Goal: Information Seeking & Learning: Check status

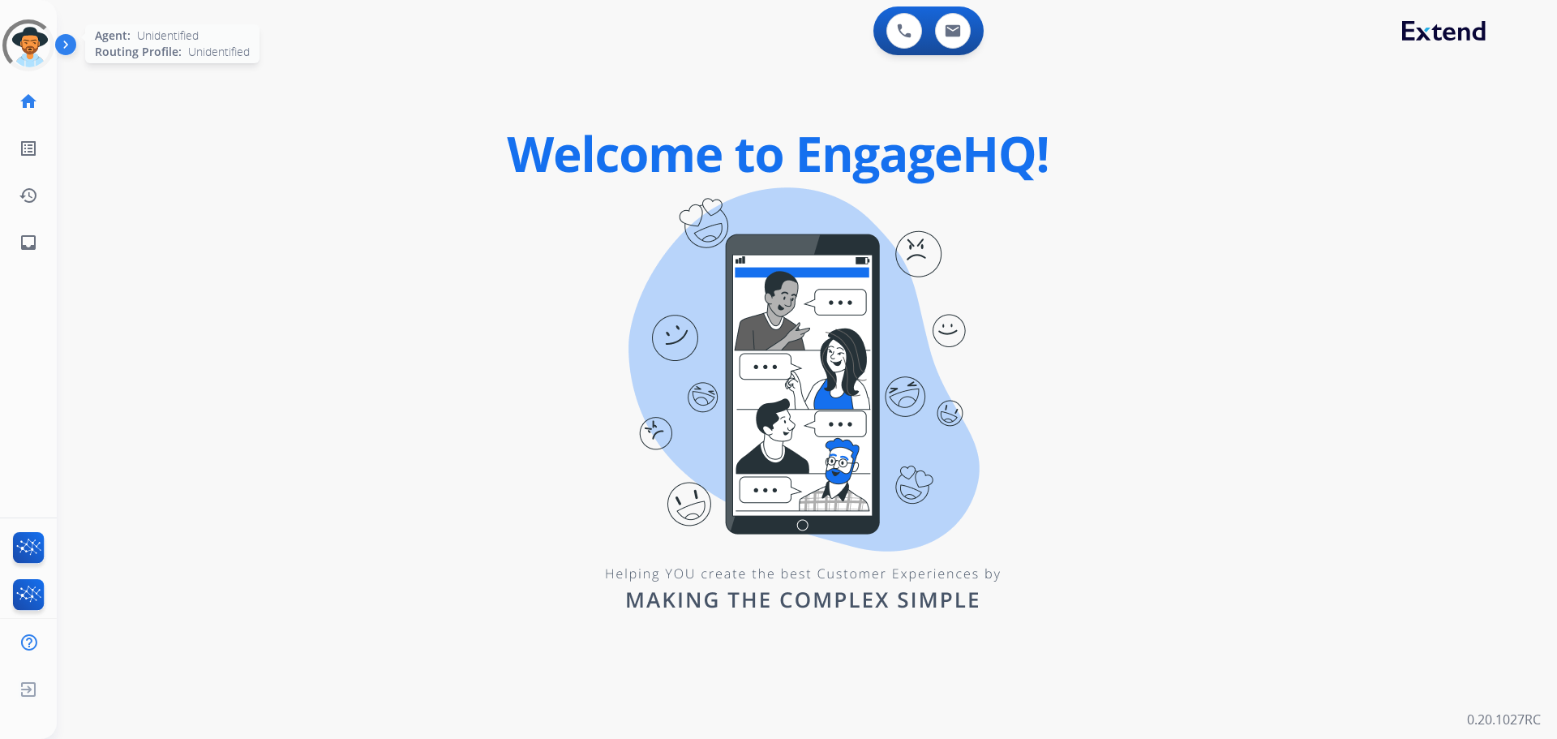
click at [40, 41] on div at bounding box center [28, 45] width 52 height 52
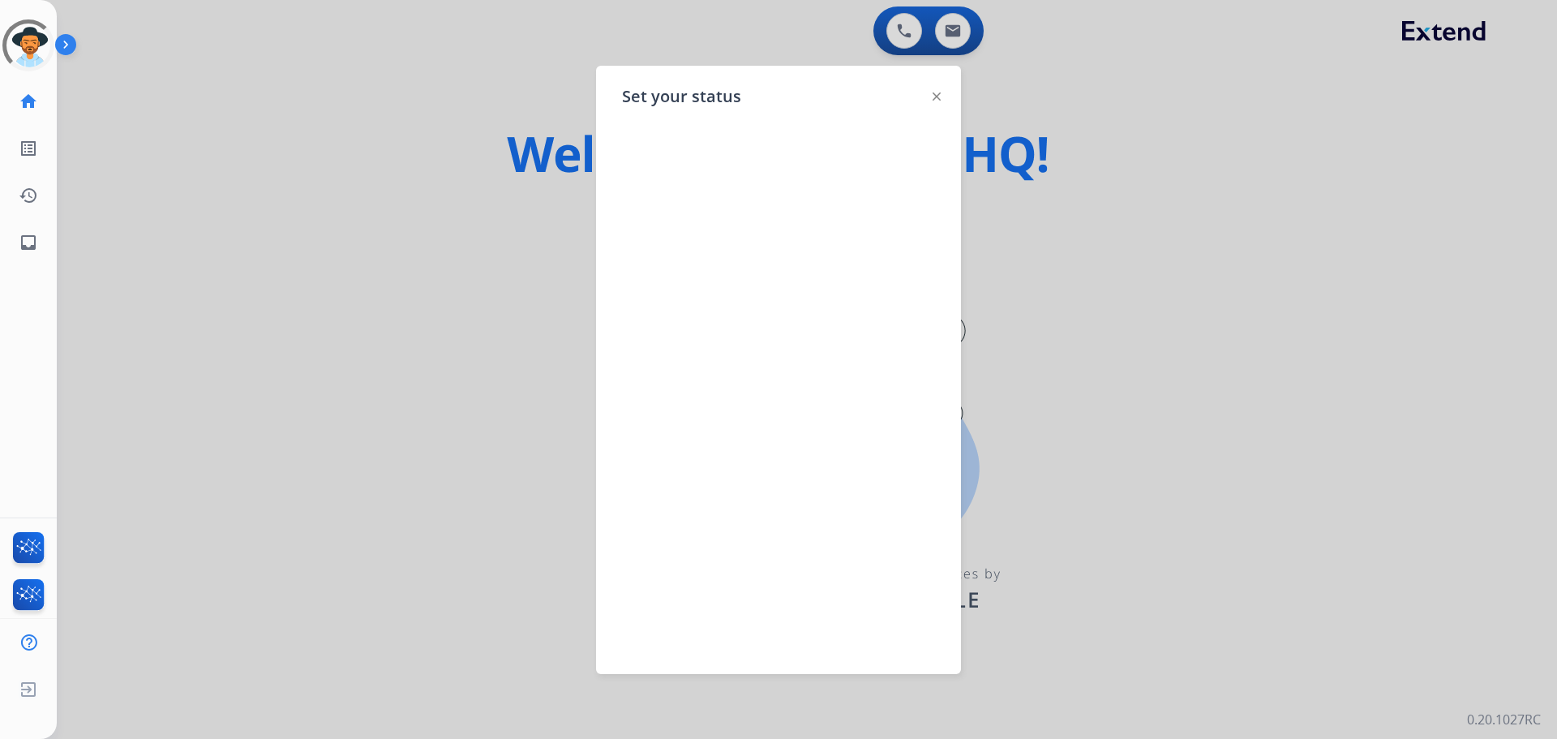
drag, startPoint x: 284, startPoint y: 131, endPoint x: 295, endPoint y: 115, distance: 19.1
click at [297, 123] on div at bounding box center [778, 369] width 1557 height 739
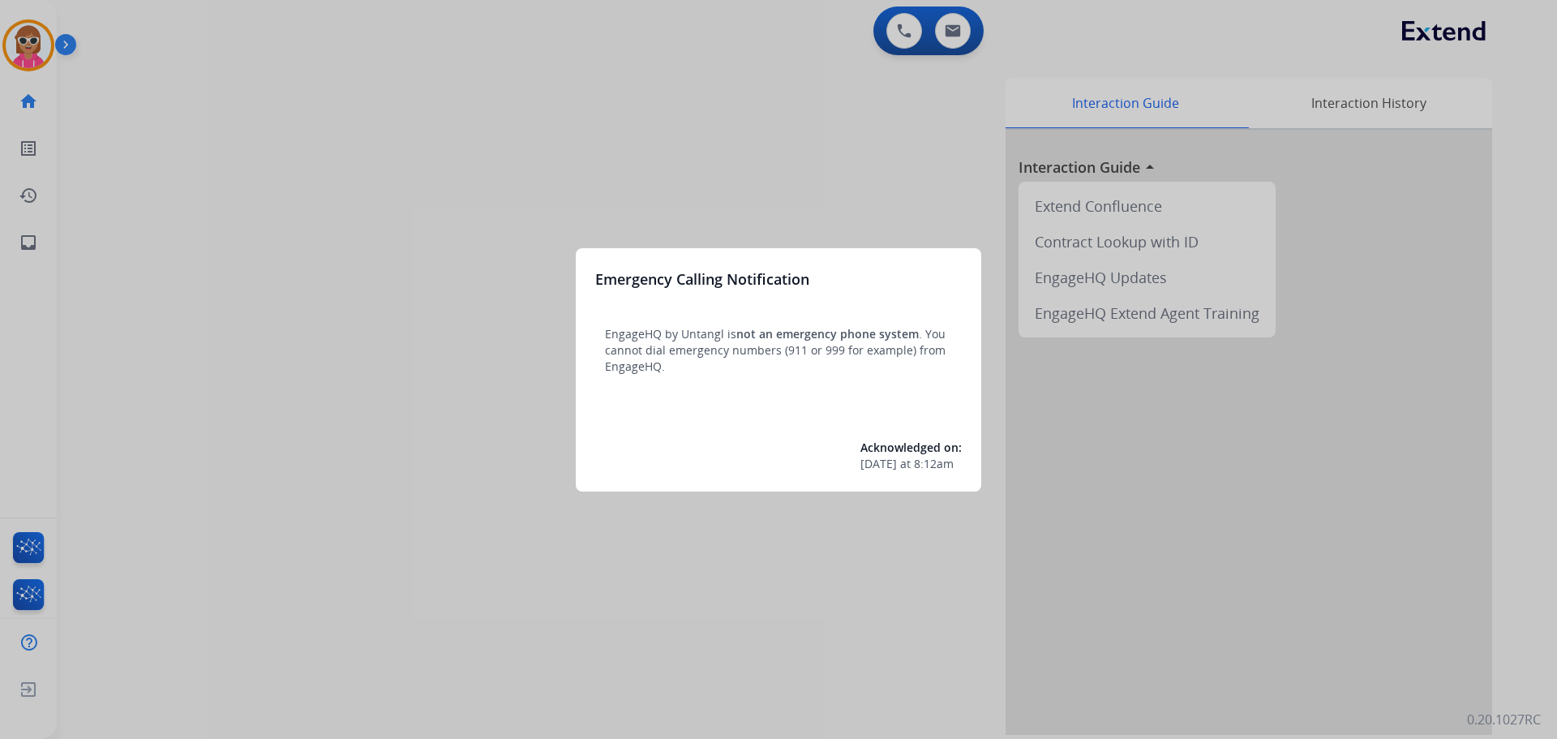
click at [191, 190] on div at bounding box center [778, 369] width 1557 height 739
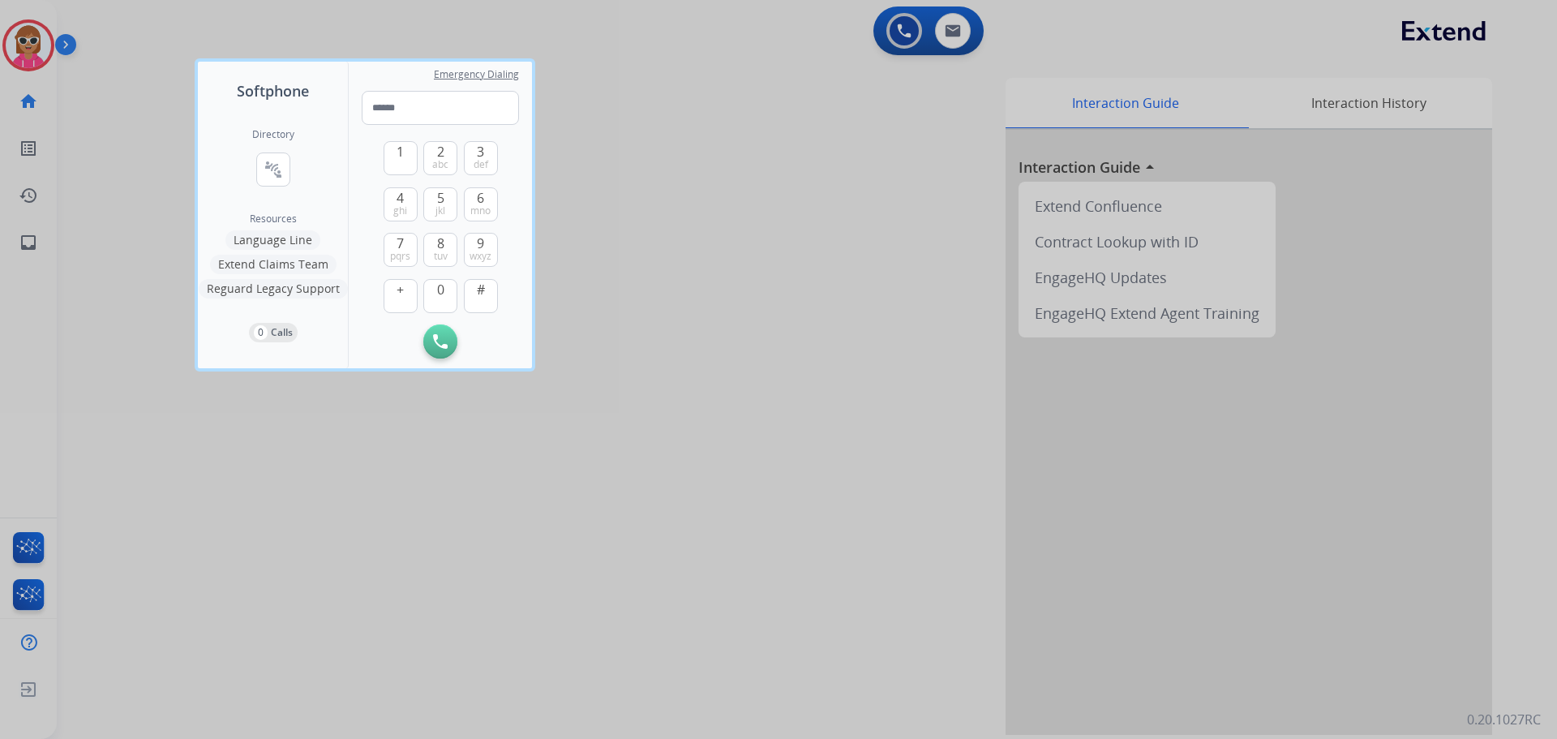
click at [121, 62] on div at bounding box center [778, 369] width 1557 height 739
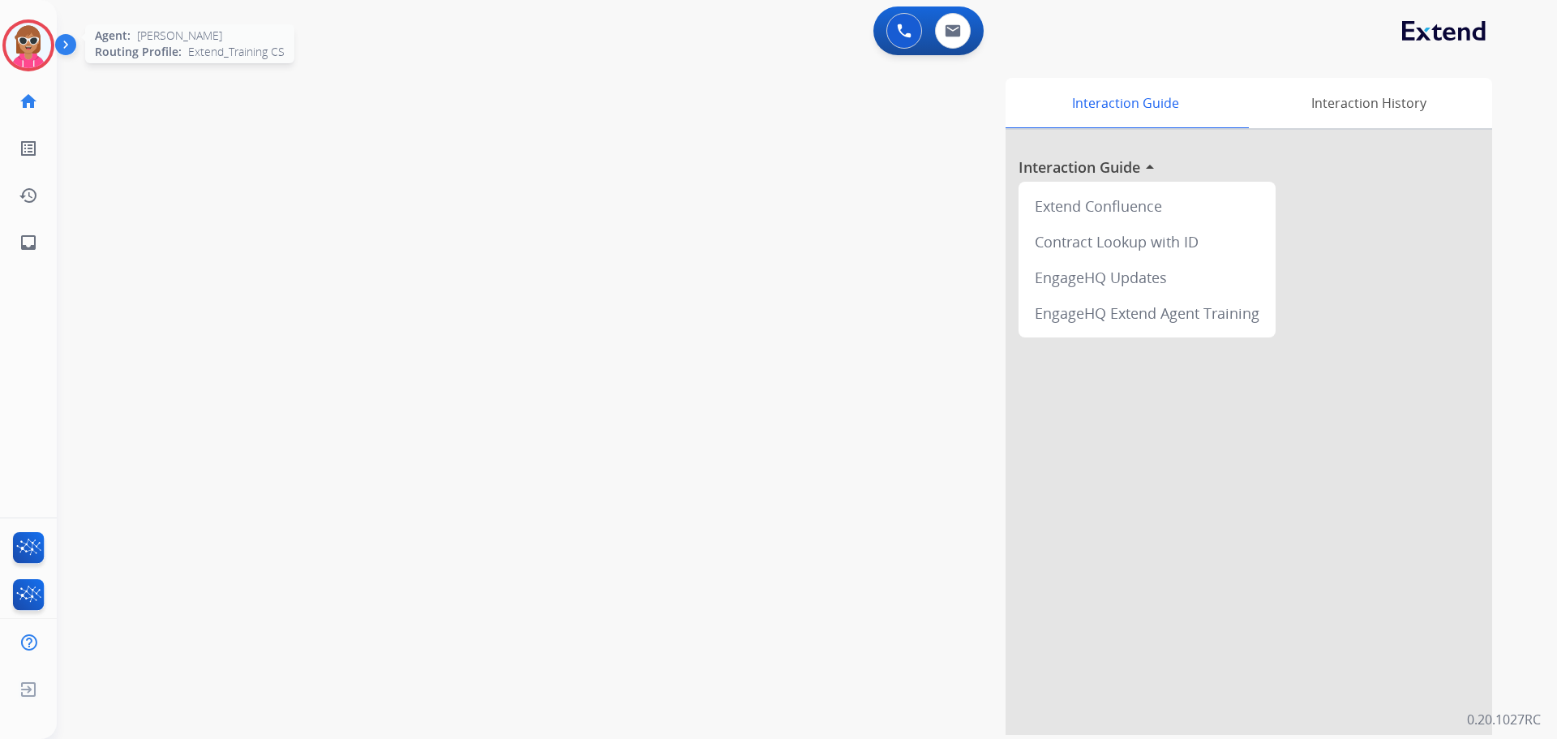
click at [26, 41] on img at bounding box center [28, 45] width 45 height 45
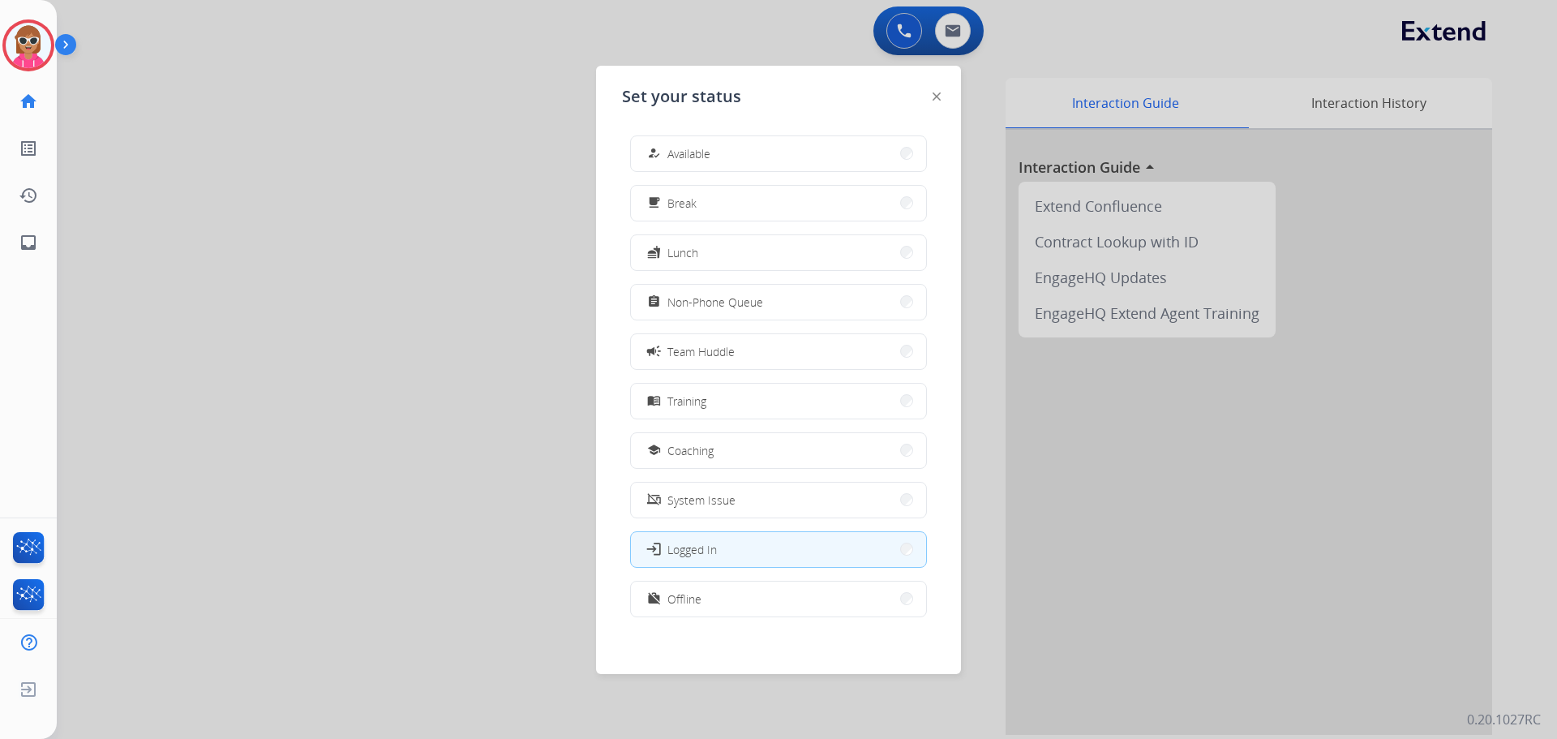
click at [697, 281] on div "how_to_reg Available free_breakfast Break fastfood Lunch assignment Non-Phone Q…" at bounding box center [778, 377] width 313 height 511
click at [693, 291] on button "assignment Non-Phone Queue" at bounding box center [778, 302] width 295 height 35
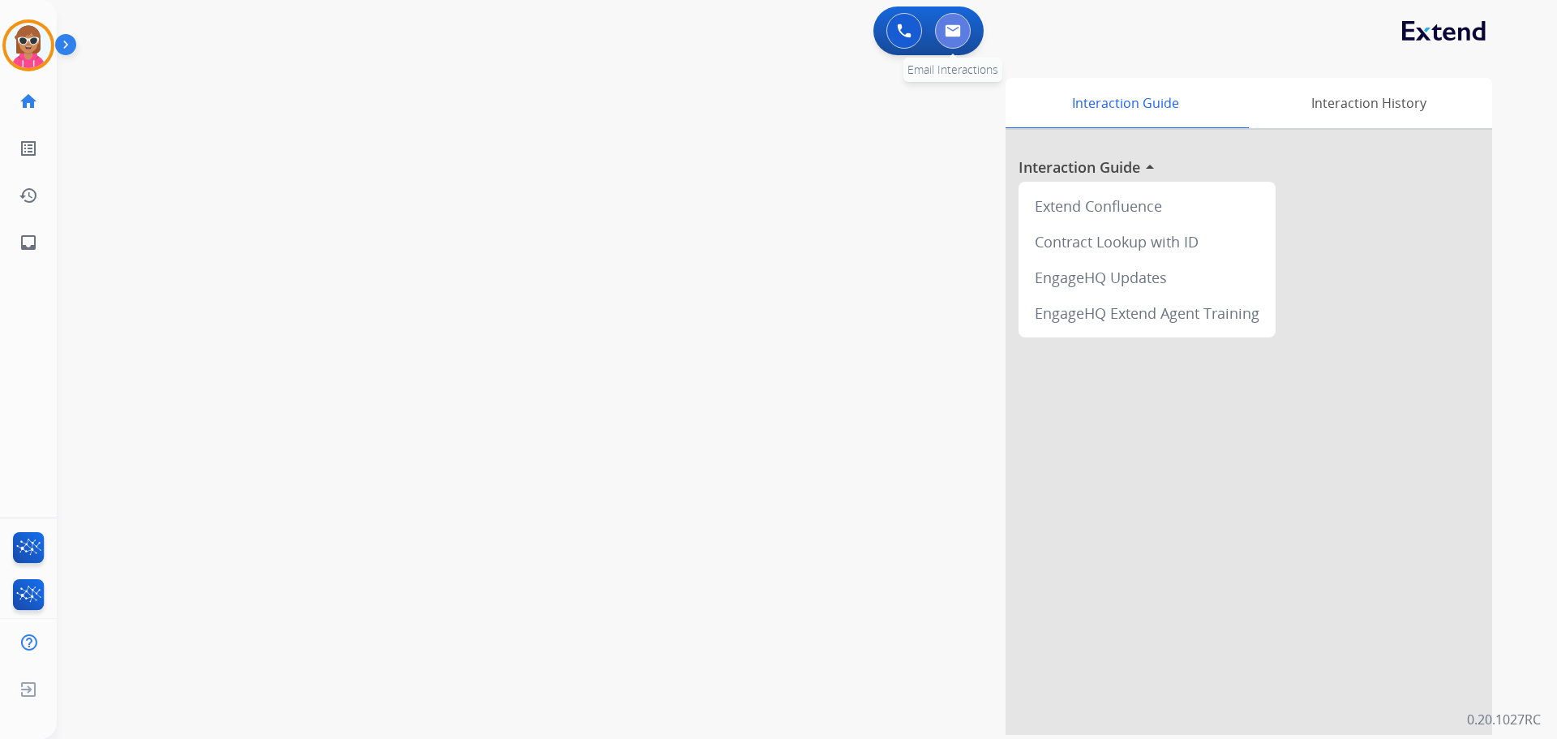
click at [938, 37] on button at bounding box center [953, 31] width 36 height 36
select select "**********"
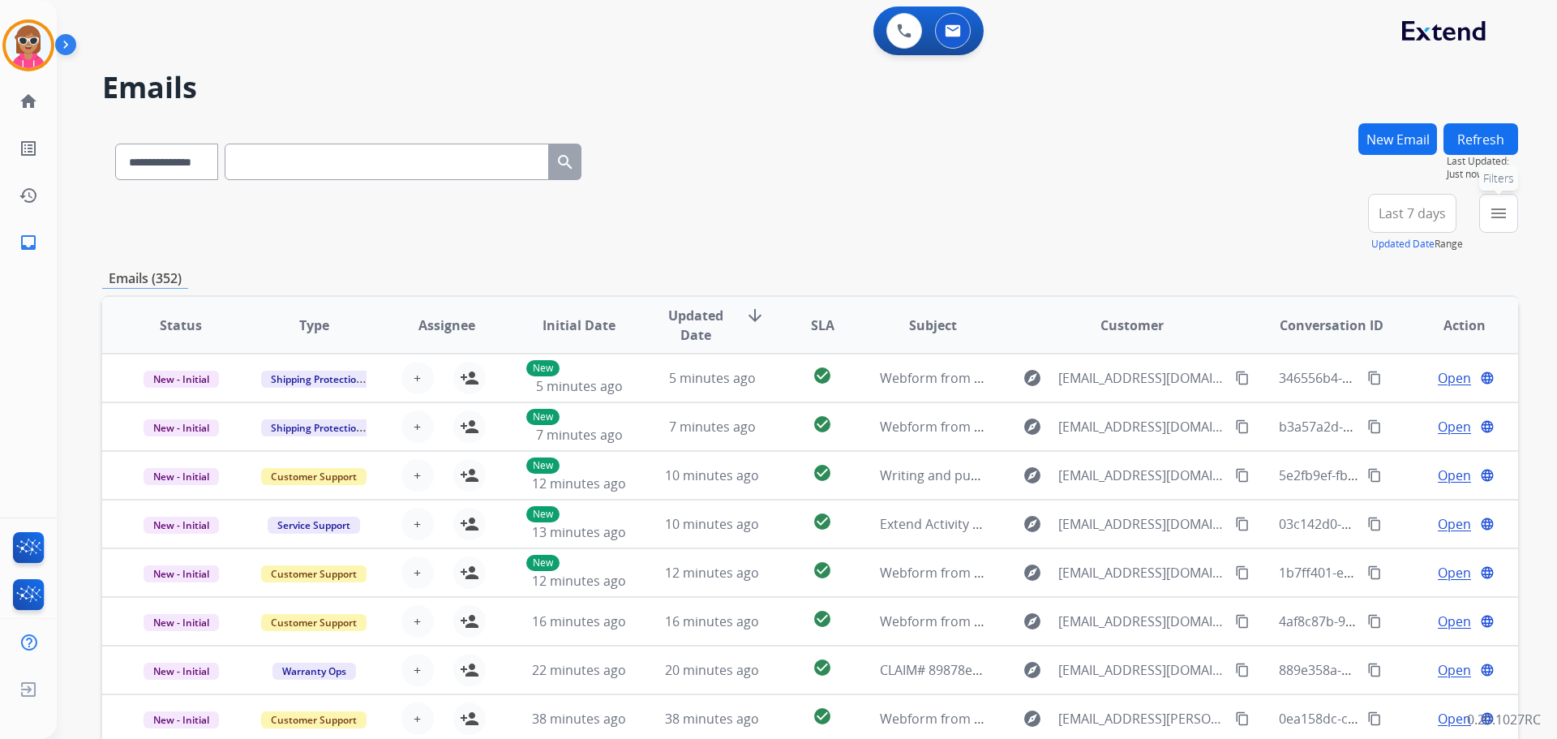
drag, startPoint x: 1487, startPoint y: 208, endPoint x: 1460, endPoint y: 238, distance: 40.2
click at [1488, 210] on button "menu Filters" at bounding box center [1498, 213] width 39 height 39
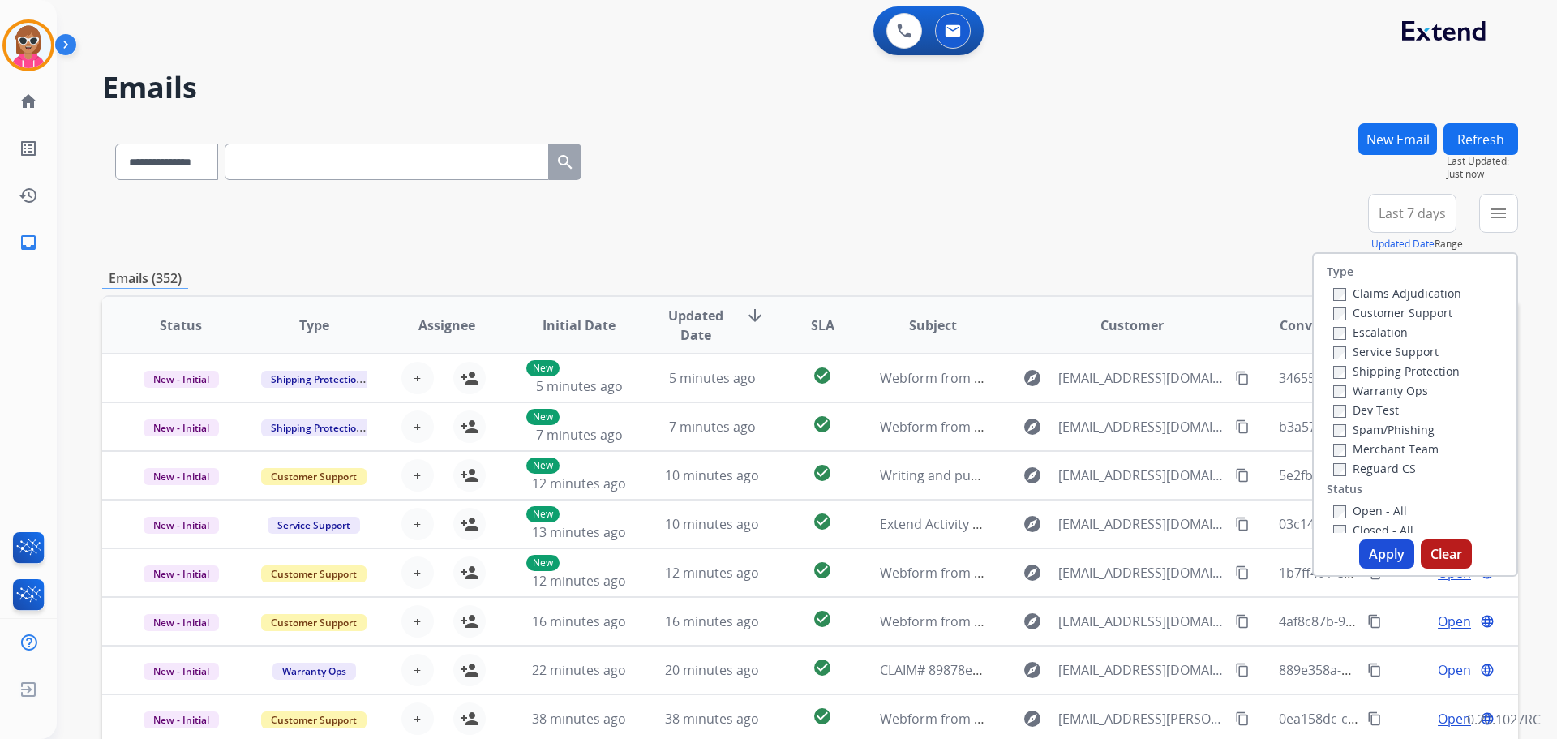
click at [1397, 312] on label "Customer Support" at bounding box center [1392, 312] width 119 height 15
click at [1396, 368] on label "Shipping Protection" at bounding box center [1396, 370] width 127 height 15
click at [1380, 467] on label "Reguard CS" at bounding box center [1374, 468] width 83 height 15
click at [1362, 513] on label "Open - All" at bounding box center [1370, 510] width 74 height 15
click at [1371, 547] on button "Apply" at bounding box center [1386, 553] width 55 height 29
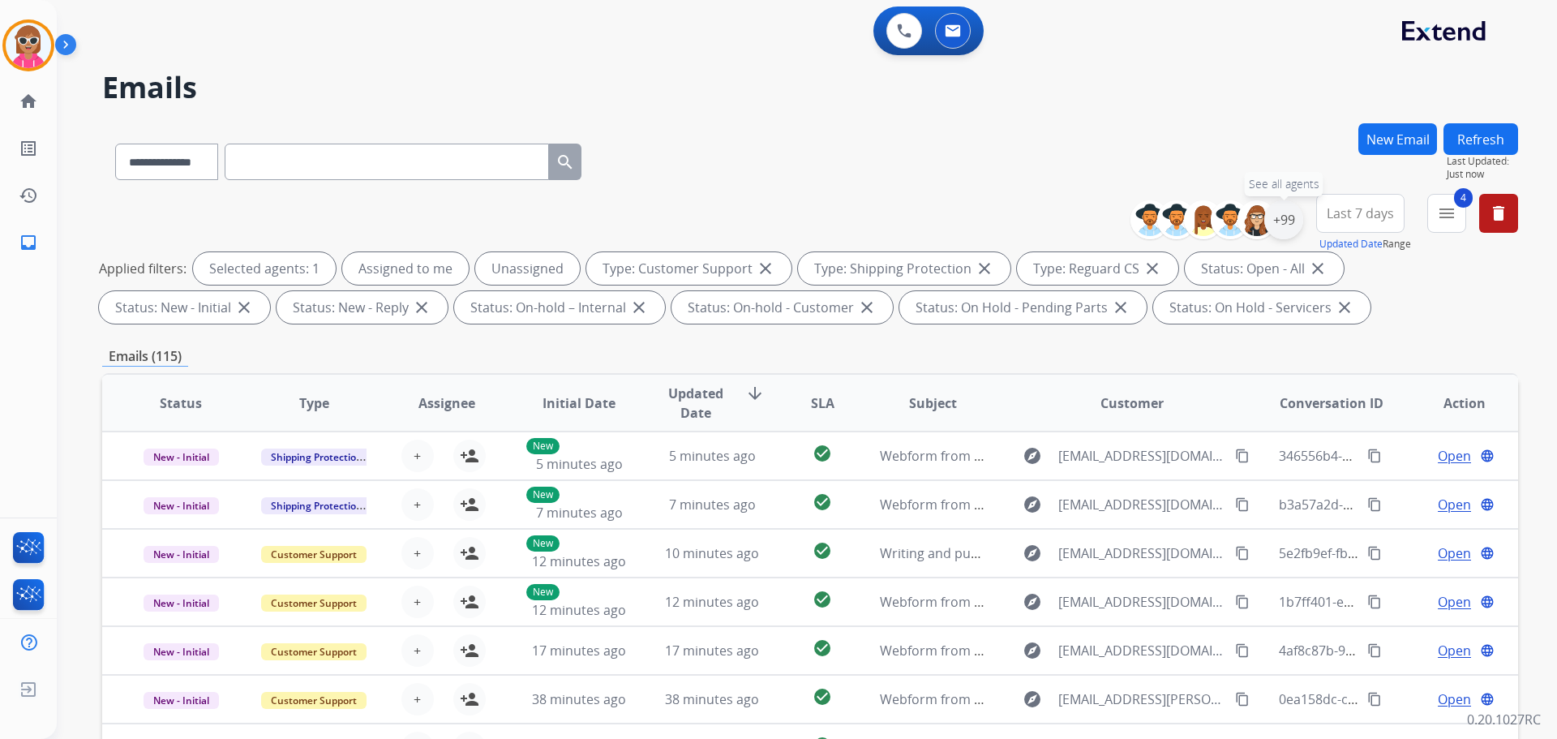
drag, startPoint x: 1294, startPoint y: 209, endPoint x: 1289, endPoint y: 221, distance: 13.4
click at [1293, 212] on div "+99" at bounding box center [1283, 219] width 39 height 39
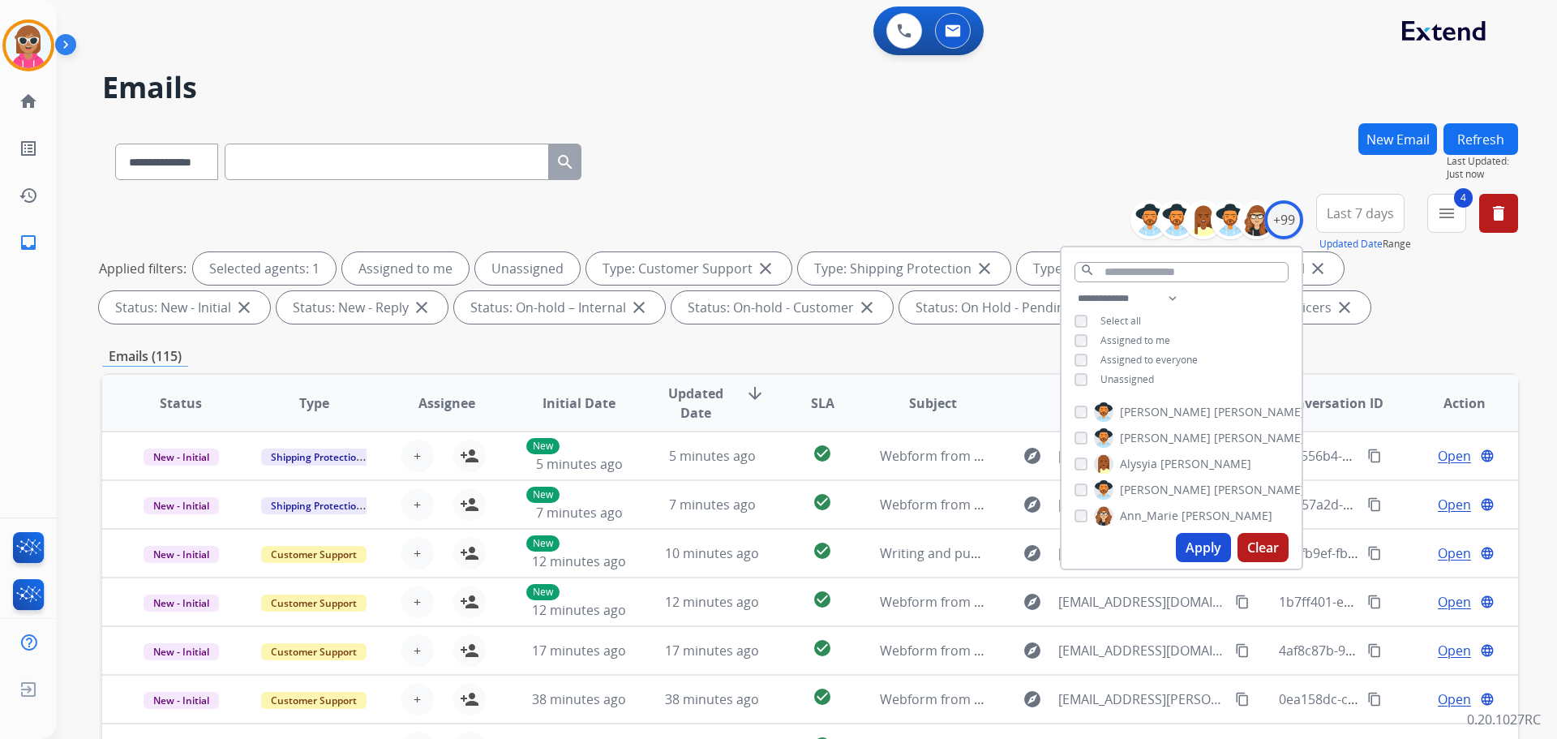
click at [1149, 334] on span "Assigned to me" at bounding box center [1136, 340] width 70 height 14
click at [1131, 384] on div "**********" at bounding box center [1182, 341] width 240 height 104
drag, startPoint x: 1135, startPoint y: 375, endPoint x: 1154, endPoint y: 338, distance: 41.0
click at [1136, 375] on span "Unassigned" at bounding box center [1128, 379] width 54 height 14
click at [1152, 290] on select "**********" at bounding box center [1131, 298] width 112 height 19
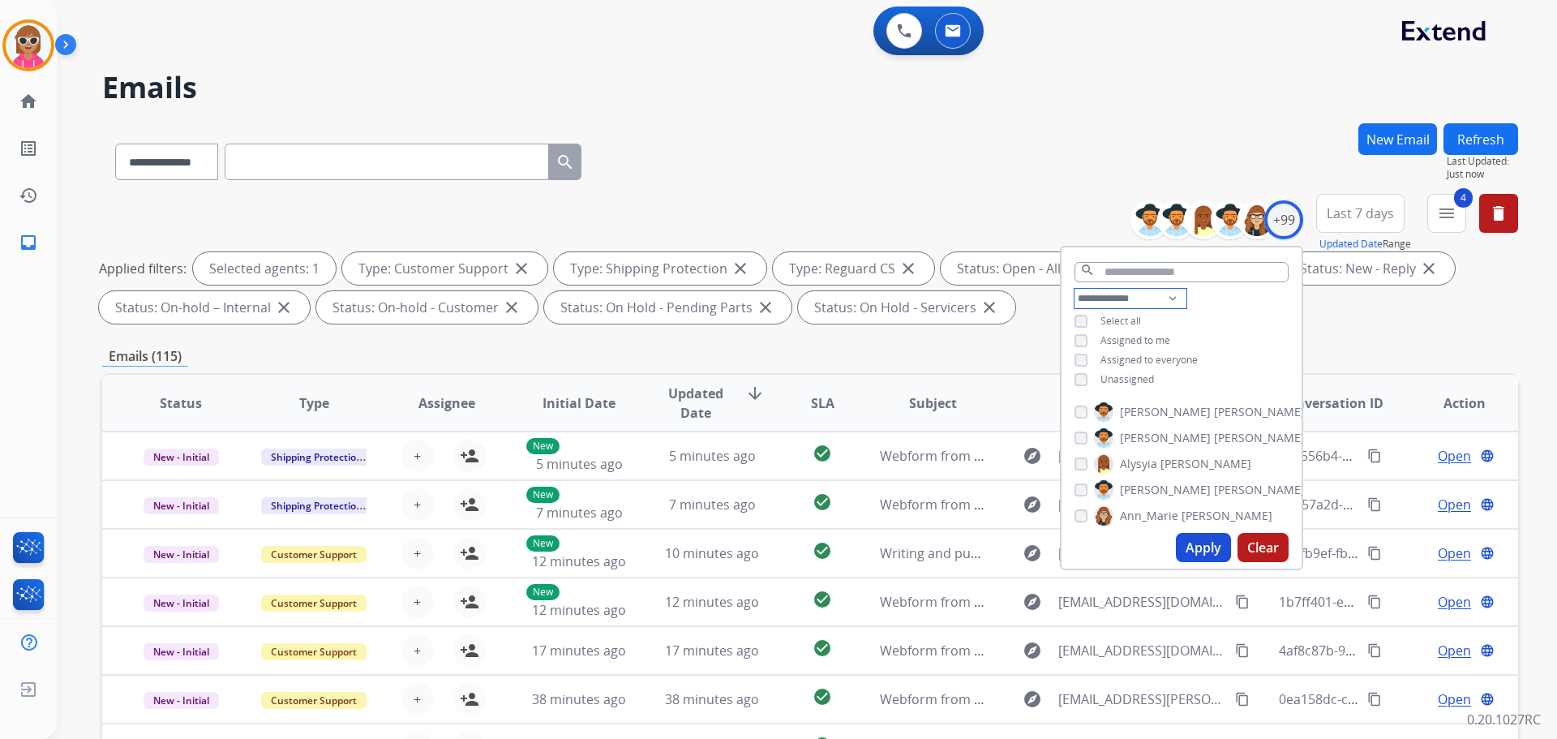
select select "**********"
click at [1075, 289] on select "**********" at bounding box center [1131, 298] width 112 height 19
click at [1204, 311] on div "**********" at bounding box center [1182, 331] width 240 height 84
click at [1214, 388] on span "[PERSON_NAME]" at bounding box center [1259, 392] width 91 height 16
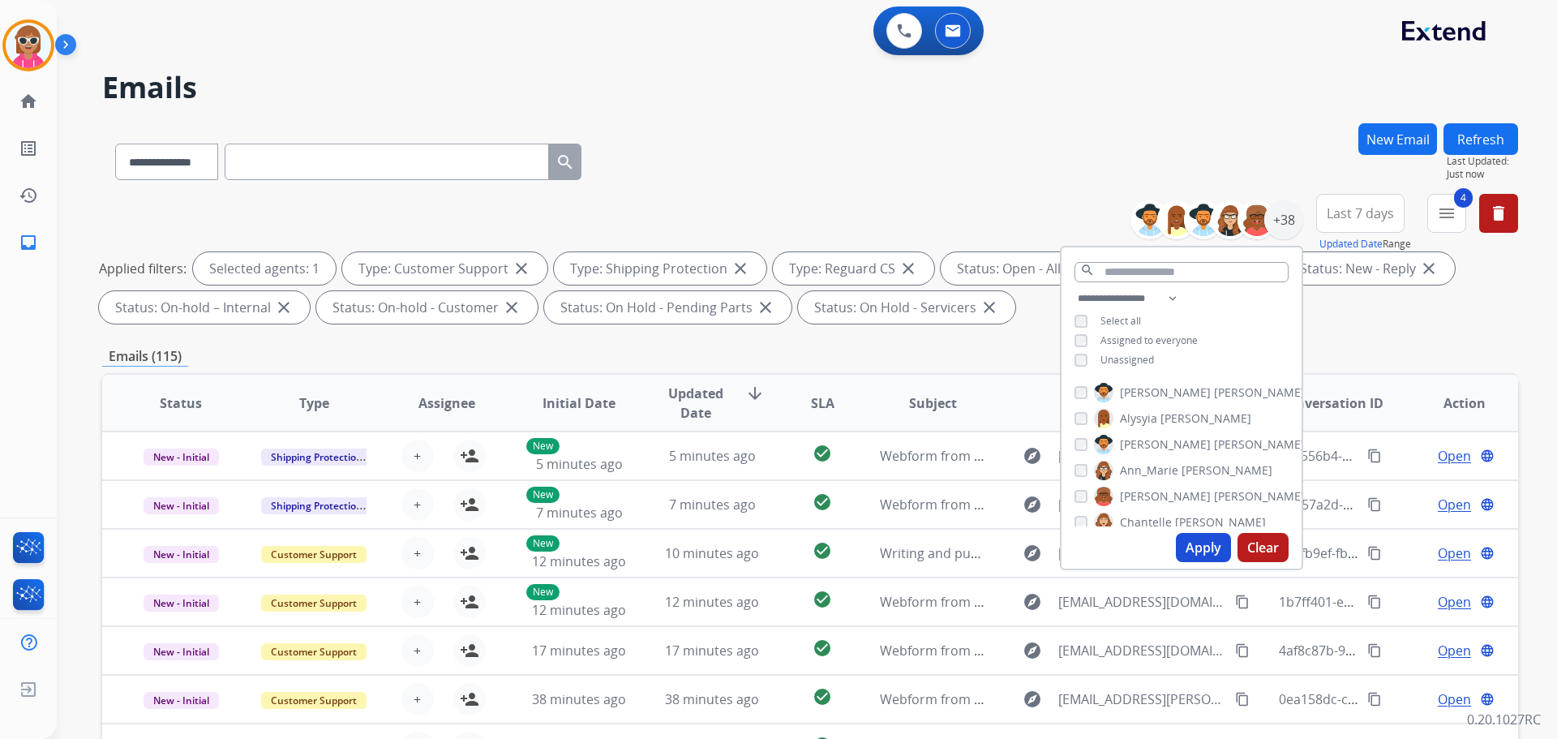
click at [1213, 345] on div "**********" at bounding box center [1182, 331] width 240 height 84
click at [1214, 386] on span "[PERSON_NAME]" at bounding box center [1259, 392] width 91 height 16
click at [1155, 414] on label "Alysyia [PERSON_NAME]" at bounding box center [1172, 418] width 157 height 19
click at [1158, 439] on span "[PERSON_NAME]" at bounding box center [1165, 444] width 91 height 16
click at [1169, 470] on span "Ann_Marie" at bounding box center [1149, 470] width 58 height 16
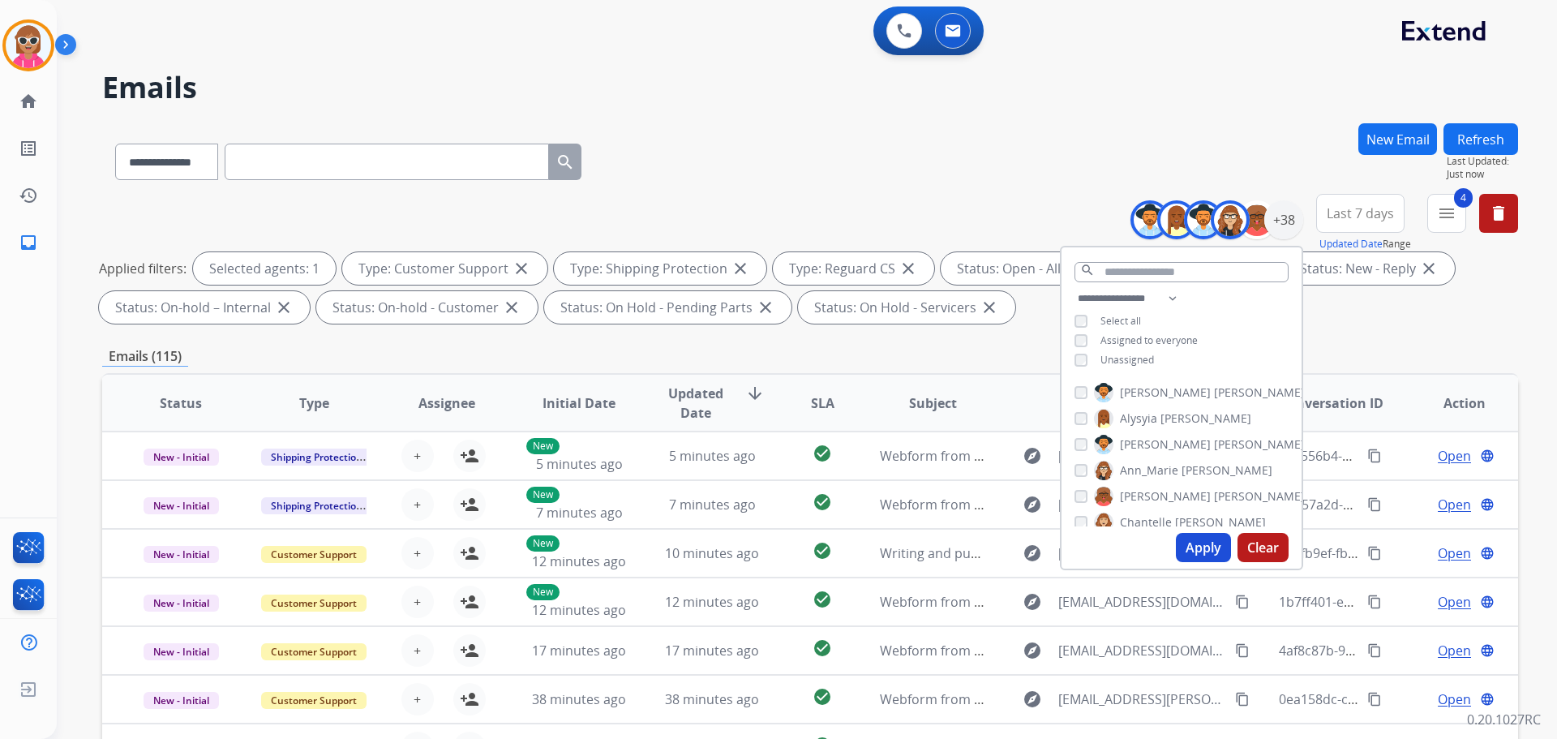
click at [1214, 489] on span "[PERSON_NAME]" at bounding box center [1259, 496] width 91 height 16
click at [1141, 508] on div "[PERSON_NAME] [PERSON_NAME] [PERSON_NAME] [PERSON_NAME] [PERSON_NAME] [PERSON_N…" at bounding box center [1182, 451] width 240 height 150
click at [1143, 518] on span "Chantelle" at bounding box center [1146, 522] width 52 height 16
drag, startPoint x: 1155, startPoint y: 470, endPoint x: 1149, endPoint y: 486, distance: 16.4
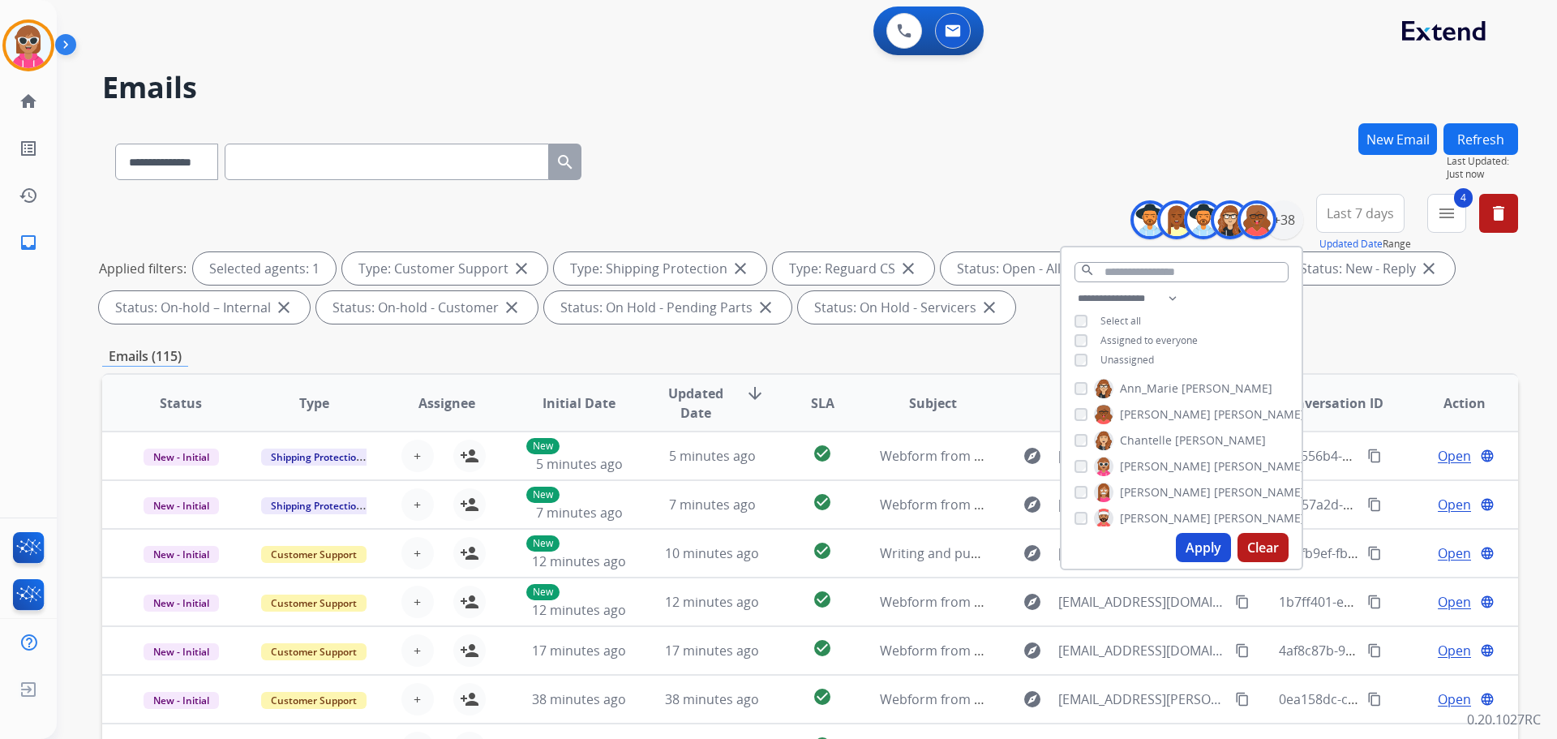
click at [1154, 474] on div "[PERSON_NAME] [PERSON_NAME] [PERSON_NAME] [PERSON_NAME] [PERSON_NAME] [PERSON_N…" at bounding box center [1182, 451] width 240 height 150
click at [1147, 490] on span "[PERSON_NAME]" at bounding box center [1165, 492] width 91 height 16
click at [1138, 460] on span "[PERSON_NAME]" at bounding box center [1165, 466] width 91 height 16
drag, startPoint x: 1127, startPoint y: 510, endPoint x: 1156, endPoint y: 464, distance: 54.2
click at [1128, 510] on span "[PERSON_NAME]" at bounding box center [1165, 518] width 91 height 16
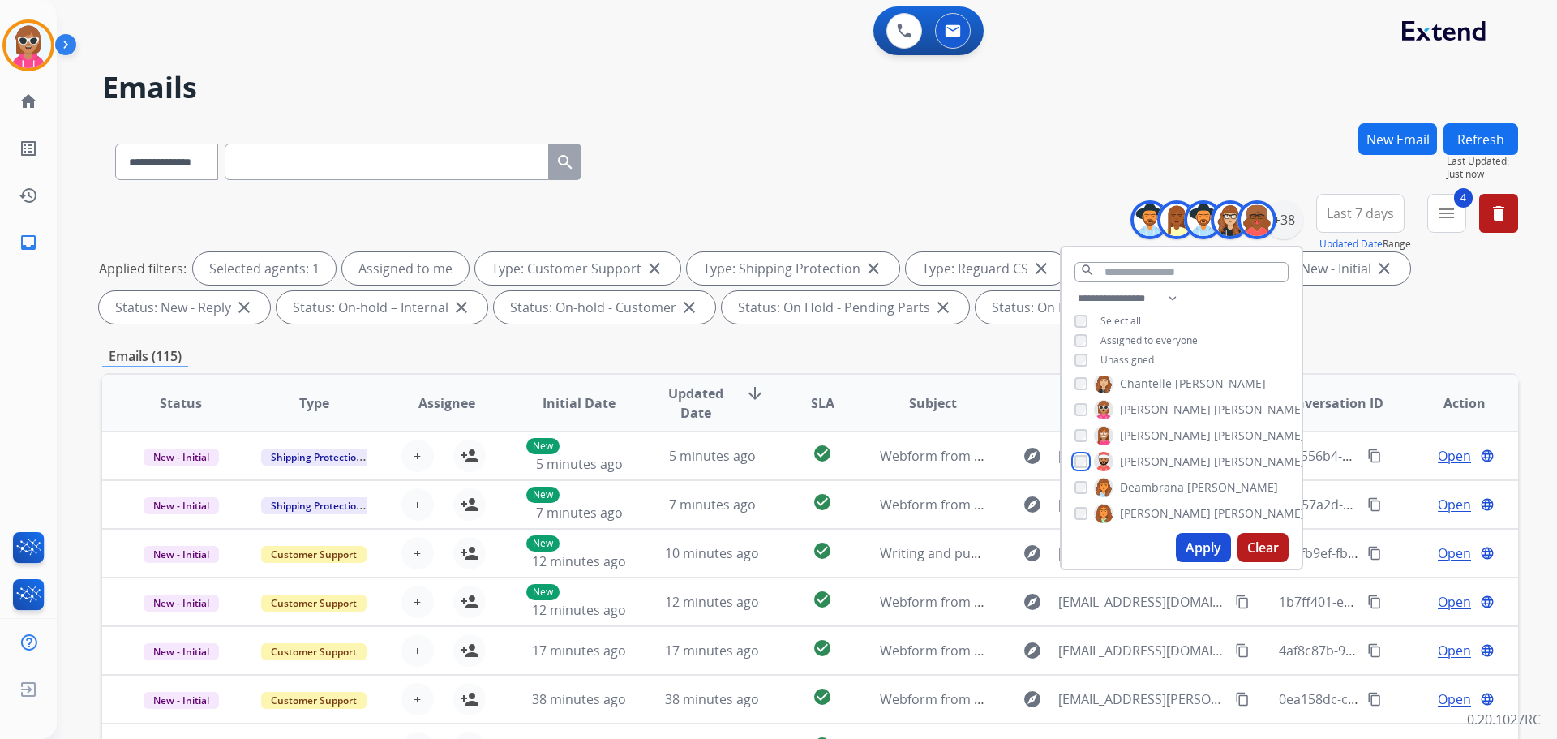
scroll to position [163, 0]
click at [1154, 457] on span "Deambrana" at bounding box center [1152, 463] width 64 height 16
click at [1151, 485] on span "[PERSON_NAME]" at bounding box center [1165, 489] width 91 height 16
click at [1139, 510] on span "Farah" at bounding box center [1135, 515] width 31 height 16
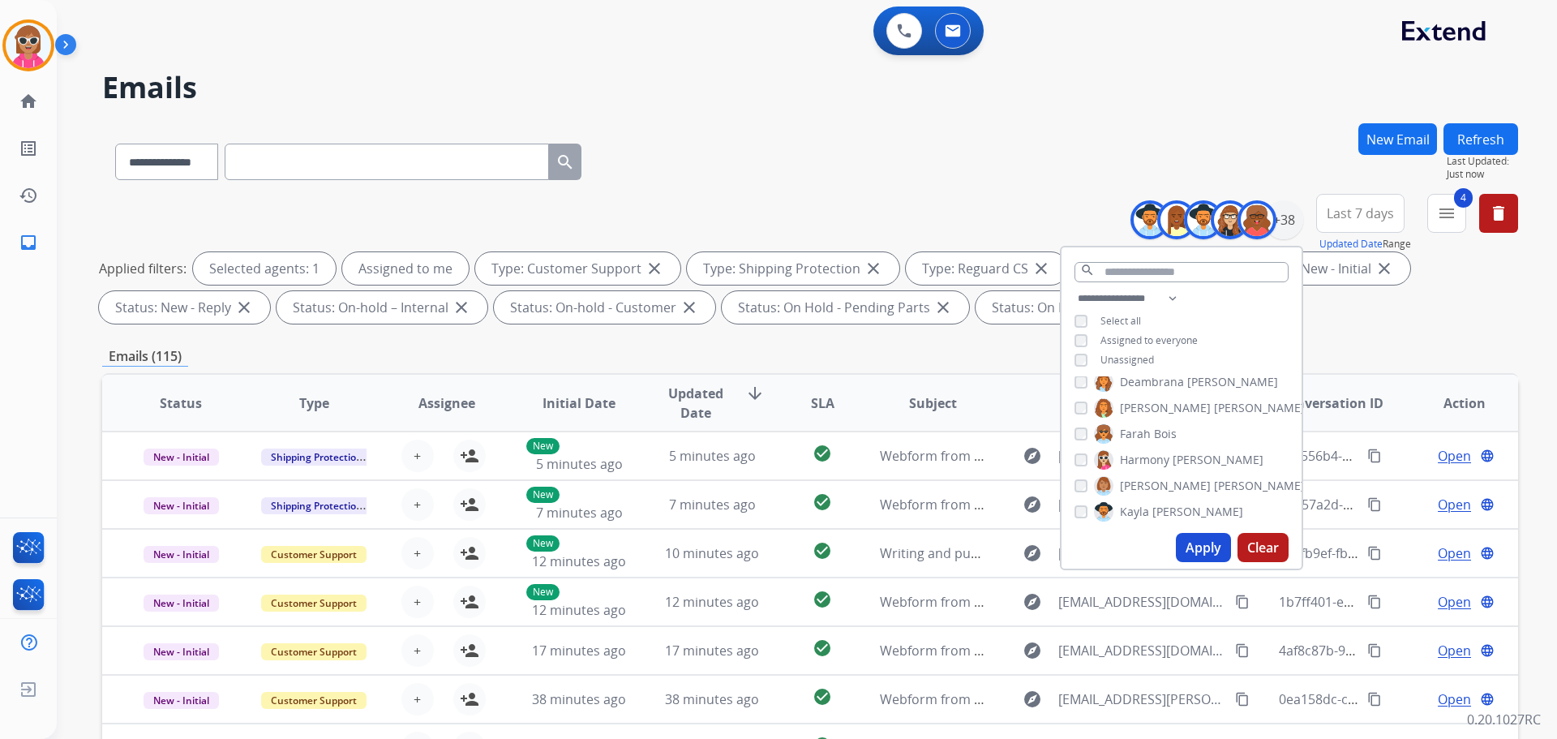
drag, startPoint x: 1143, startPoint y: 454, endPoint x: 1138, endPoint y: 474, distance: 20.9
click at [1143, 456] on span "Harmony" at bounding box center [1144, 460] width 49 height 16
click at [1135, 491] on span "[PERSON_NAME]" at bounding box center [1165, 486] width 91 height 16
click at [1130, 508] on span "Kayla" at bounding box center [1134, 512] width 29 height 16
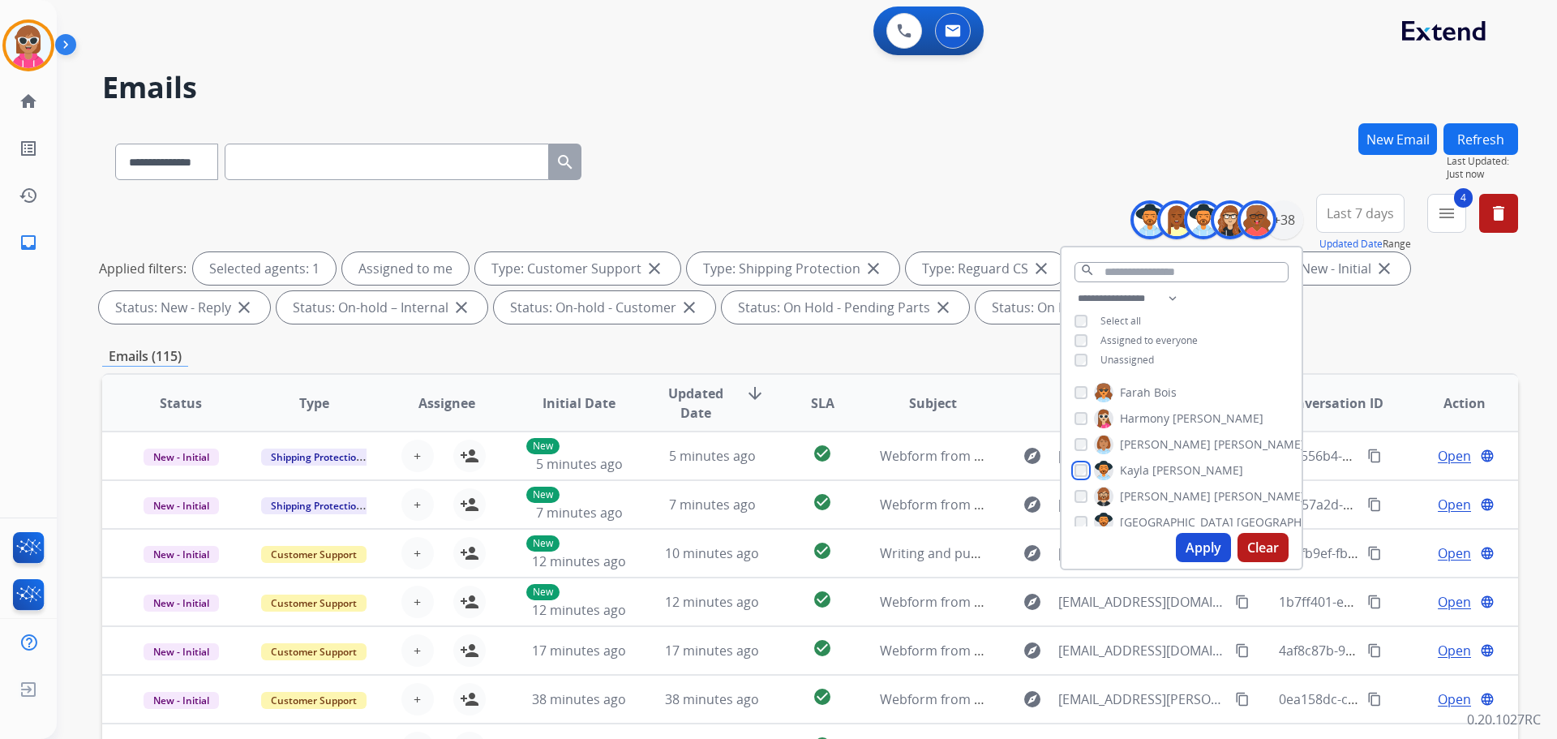
scroll to position [325, 0]
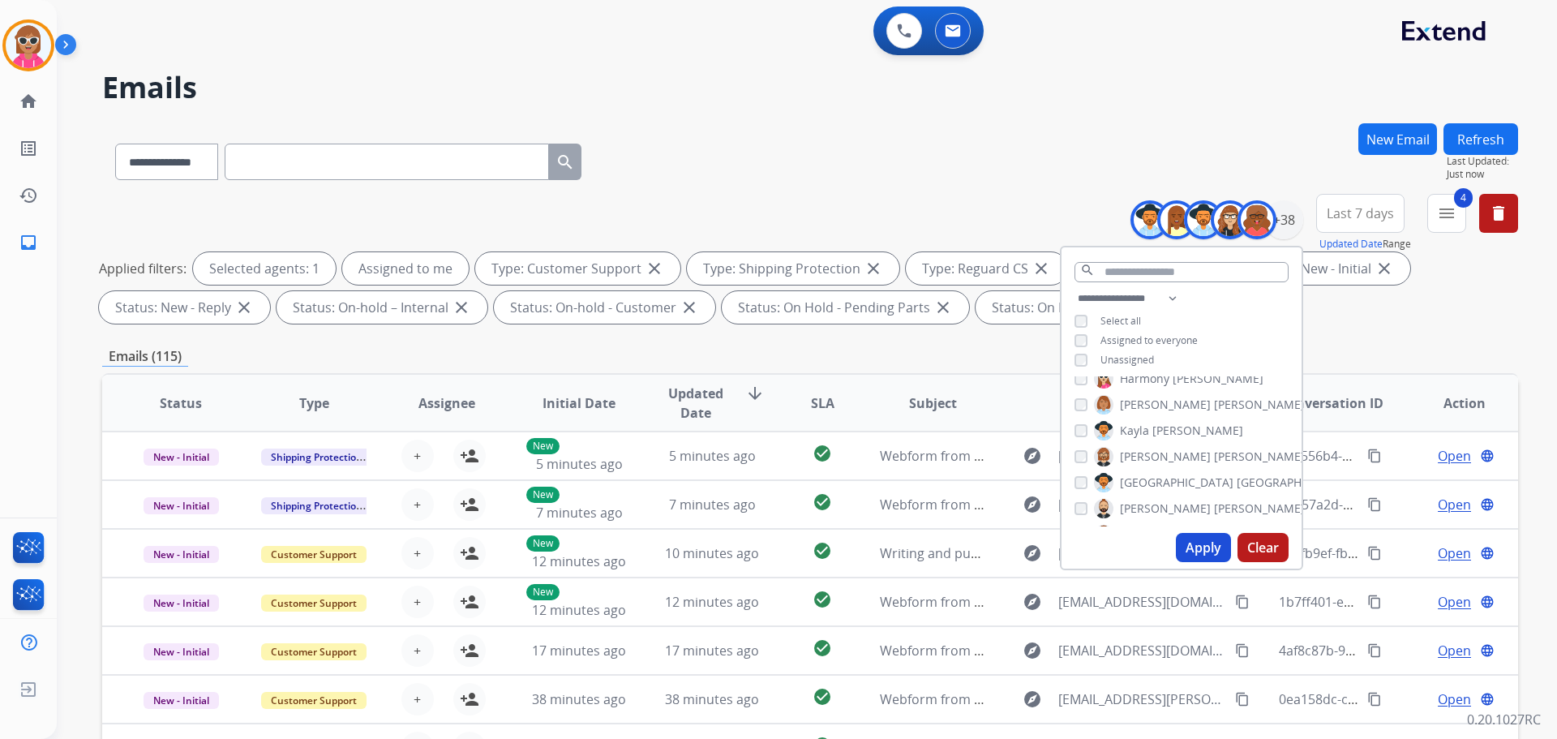
click at [1214, 461] on span "[PERSON_NAME]" at bounding box center [1259, 456] width 91 height 16
click at [1148, 475] on span "[GEOGRAPHIC_DATA]" at bounding box center [1177, 482] width 114 height 16
click at [1131, 511] on span "[PERSON_NAME]" at bounding box center [1165, 508] width 91 height 16
drag, startPoint x: 1131, startPoint y: 485, endPoint x: 1138, endPoint y: 478, distance: 9.2
click at [1129, 487] on span "[GEOGRAPHIC_DATA]" at bounding box center [1177, 482] width 114 height 16
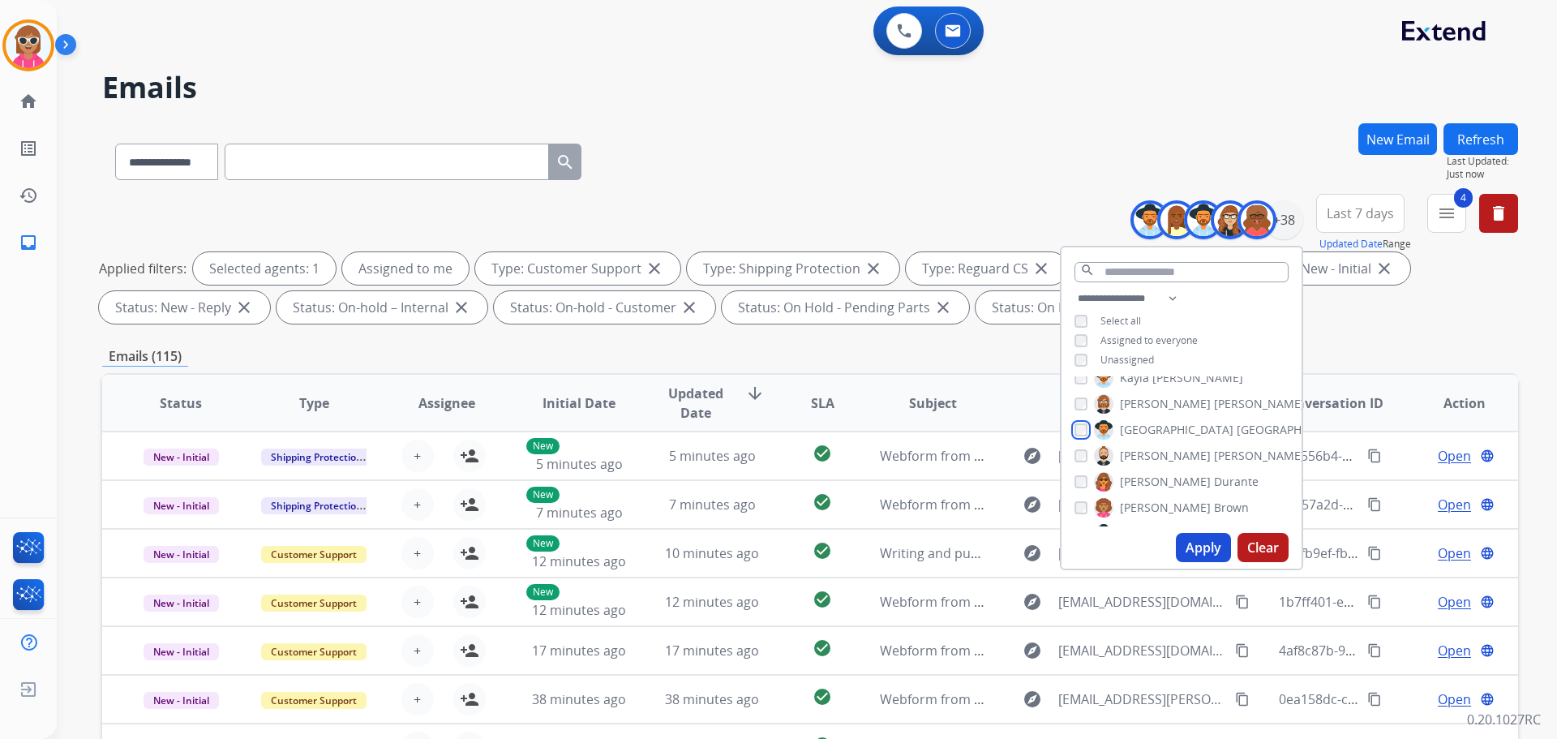
scroll to position [406, 0]
click at [1141, 449] on span "[PERSON_NAME]" at bounding box center [1165, 453] width 91 height 16
click at [1135, 473] on span "[PERSON_NAME]" at bounding box center [1165, 479] width 91 height 16
click at [1121, 497] on span "[PERSON_NAME]" at bounding box center [1165, 505] width 91 height 16
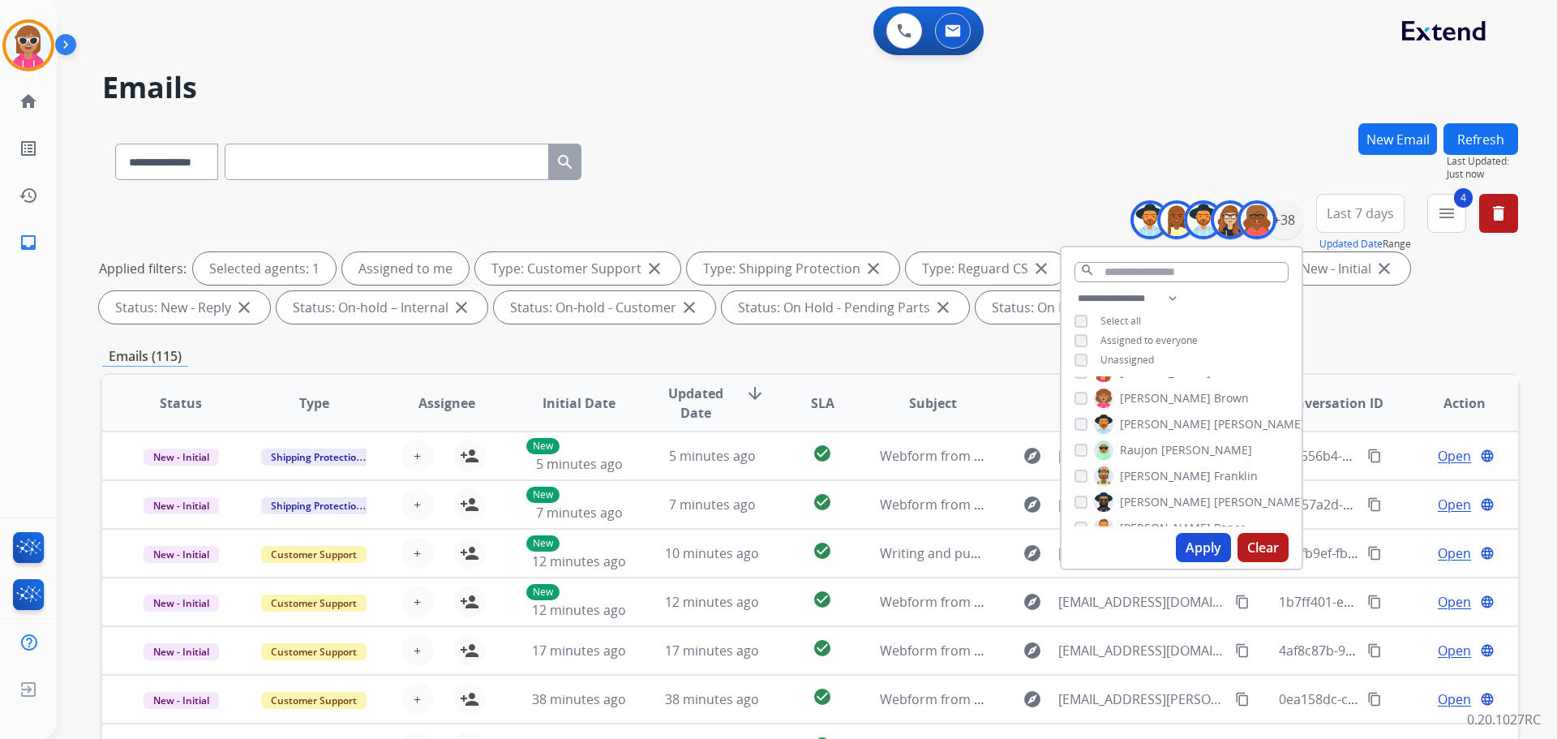
drag, startPoint x: 1127, startPoint y: 443, endPoint x: 1131, endPoint y: 462, distance: 19.9
click at [1128, 447] on span "Raujon" at bounding box center [1139, 450] width 38 height 16
click at [1133, 472] on span "[PERSON_NAME]" at bounding box center [1165, 476] width 91 height 16
click at [1136, 440] on label "[PERSON_NAME]" at bounding box center [1173, 449] width 158 height 19
drag, startPoint x: 1127, startPoint y: 497, endPoint x: 1123, endPoint y: 506, distance: 9.8
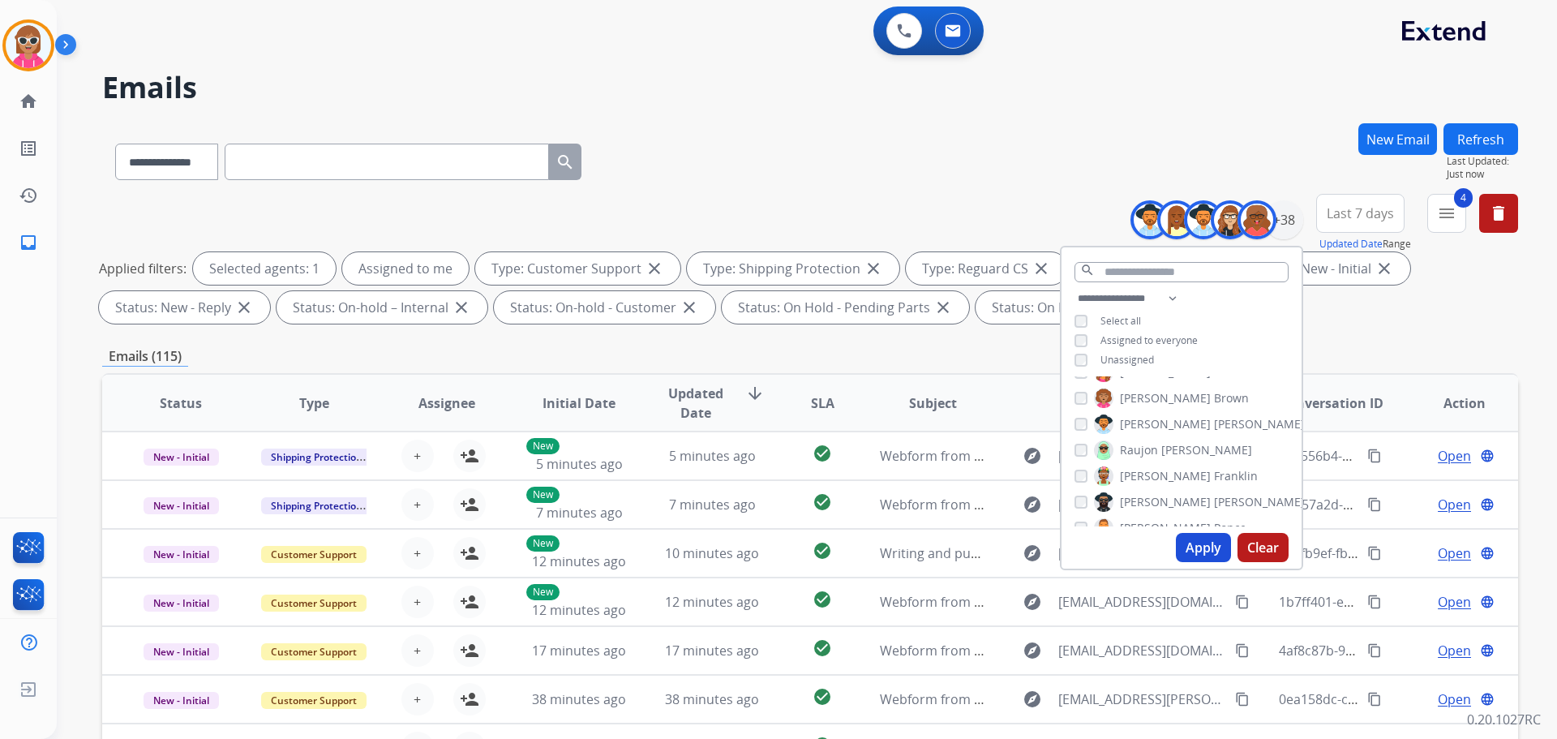
click at [1127, 496] on span "[PERSON_NAME]" at bounding box center [1165, 502] width 91 height 16
click at [1112, 516] on div "[PERSON_NAME] [PERSON_NAME] [PERSON_NAME] [PERSON_NAME] [PERSON_NAME] [PERSON_N…" at bounding box center [1182, 451] width 240 height 150
click at [1138, 448] on span "[PERSON_NAME]" at bounding box center [1165, 447] width 91 height 16
click at [1138, 465] on span "[PERSON_NAME]" at bounding box center [1165, 473] width 91 height 16
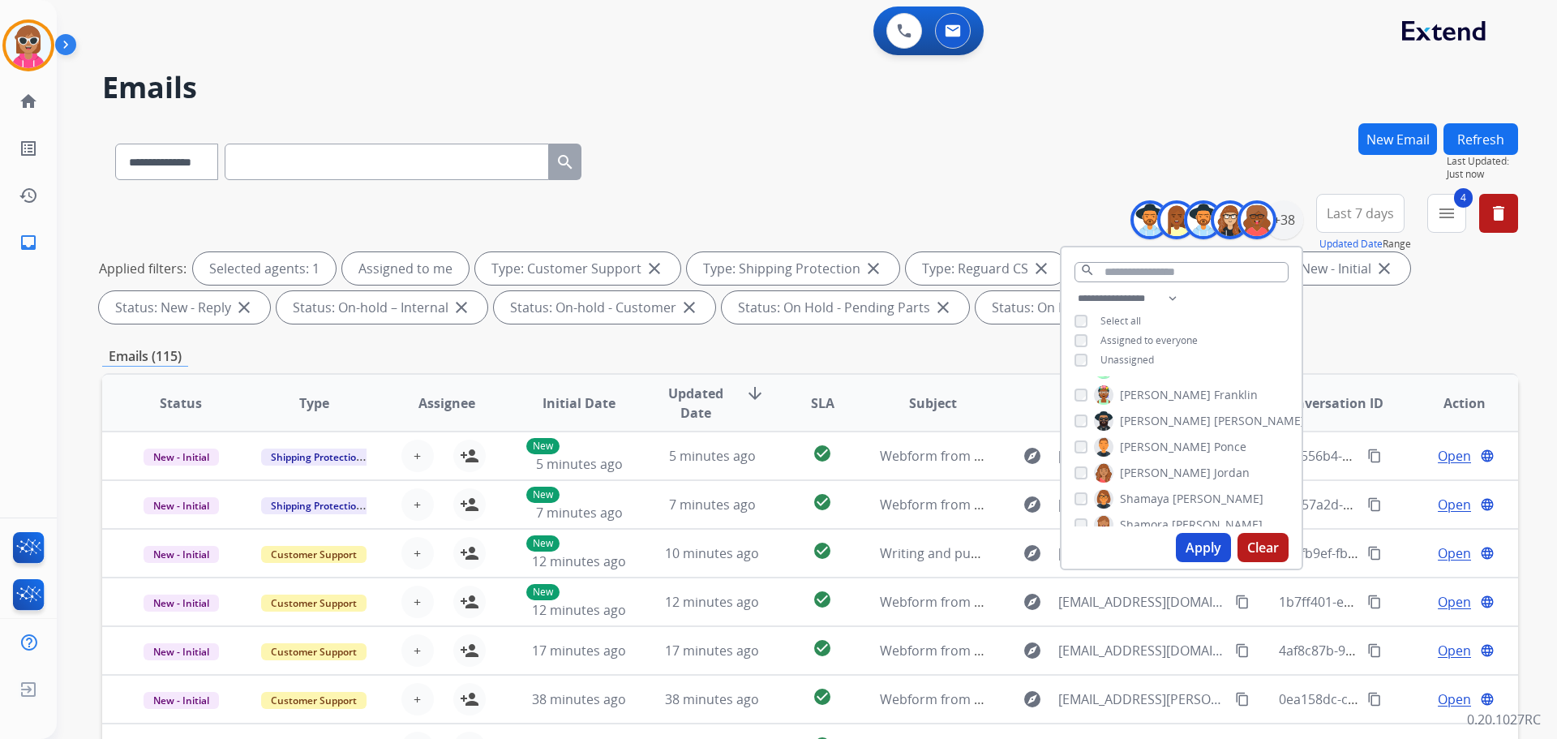
drag, startPoint x: 1135, startPoint y: 493, endPoint x: 1132, endPoint y: 513, distance: 20.5
click at [1135, 496] on span "Shamaya" at bounding box center [1144, 499] width 49 height 16
click at [1131, 517] on span "Shamora" at bounding box center [1144, 525] width 49 height 16
click at [1118, 459] on label "Shqnetta Fudge" at bounding box center [1150, 466] width 112 height 19
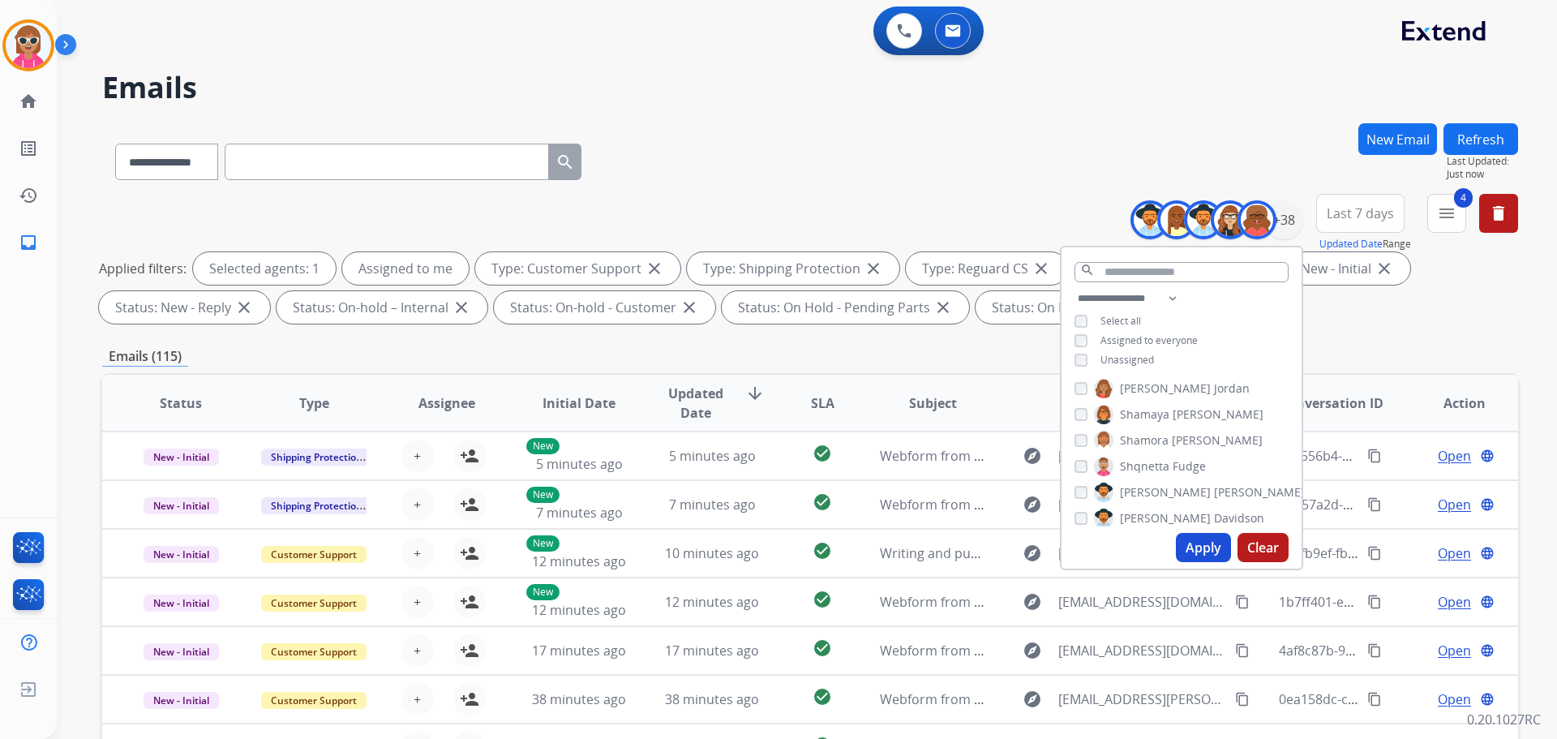
drag, startPoint x: 1118, startPoint y: 464, endPoint x: 1122, endPoint y: 478, distance: 15.0
click at [1121, 470] on span "Shqnetta" at bounding box center [1144, 466] width 49 height 16
click at [1121, 484] on span "[PERSON_NAME]" at bounding box center [1165, 492] width 91 height 16
drag, startPoint x: 1117, startPoint y: 519, endPoint x: 1127, endPoint y: 503, distance: 19.3
click at [1118, 518] on label "[PERSON_NAME]" at bounding box center [1179, 517] width 170 height 19
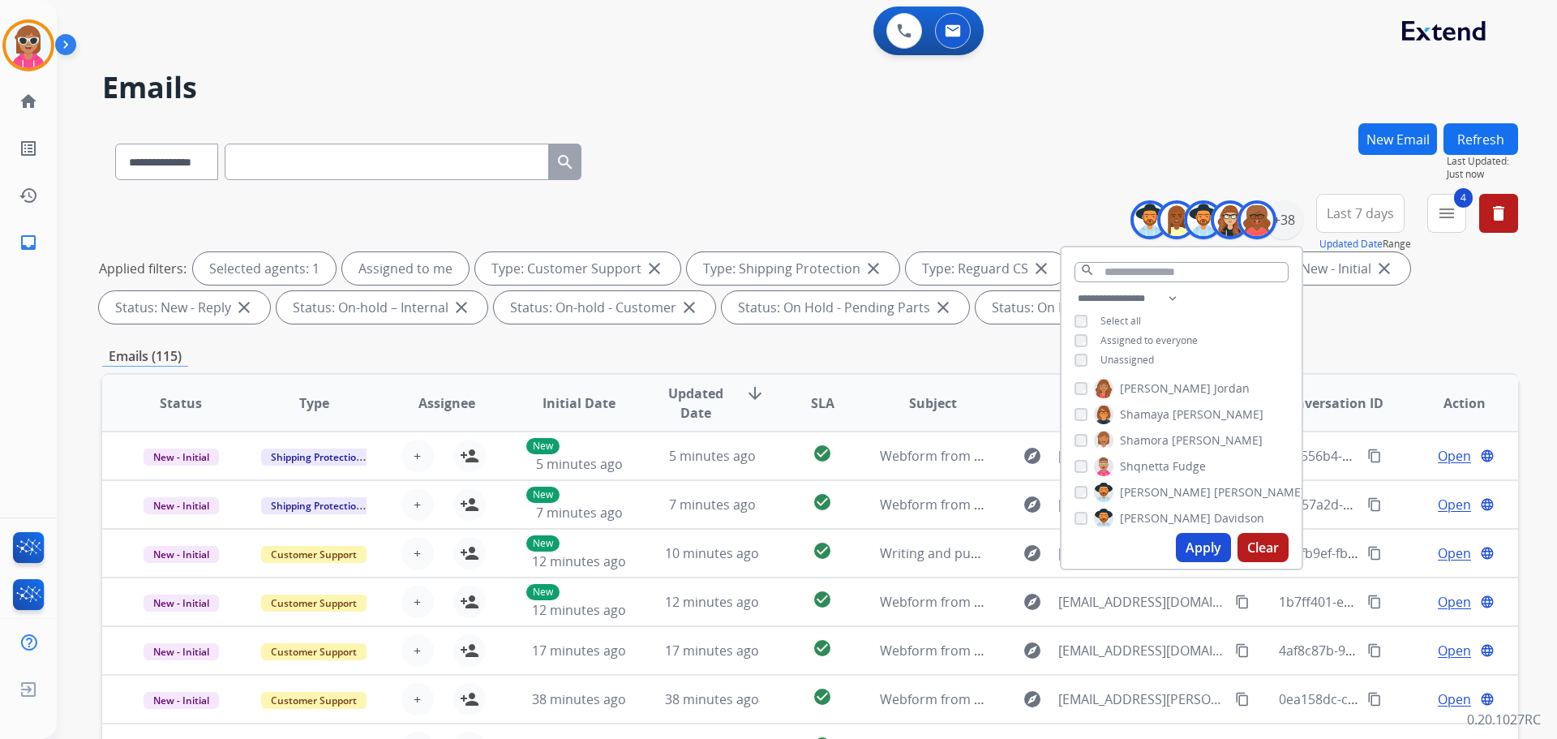
click at [1132, 489] on span "[PERSON_NAME]" at bounding box center [1165, 492] width 91 height 16
click at [1138, 459] on span "Timaya" at bounding box center [1139, 463] width 39 height 16
click at [1140, 488] on span "[PERSON_NAME]" at bounding box center [1165, 489] width 91 height 16
click at [1137, 516] on span "Tyquanda" at bounding box center [1147, 515] width 54 height 16
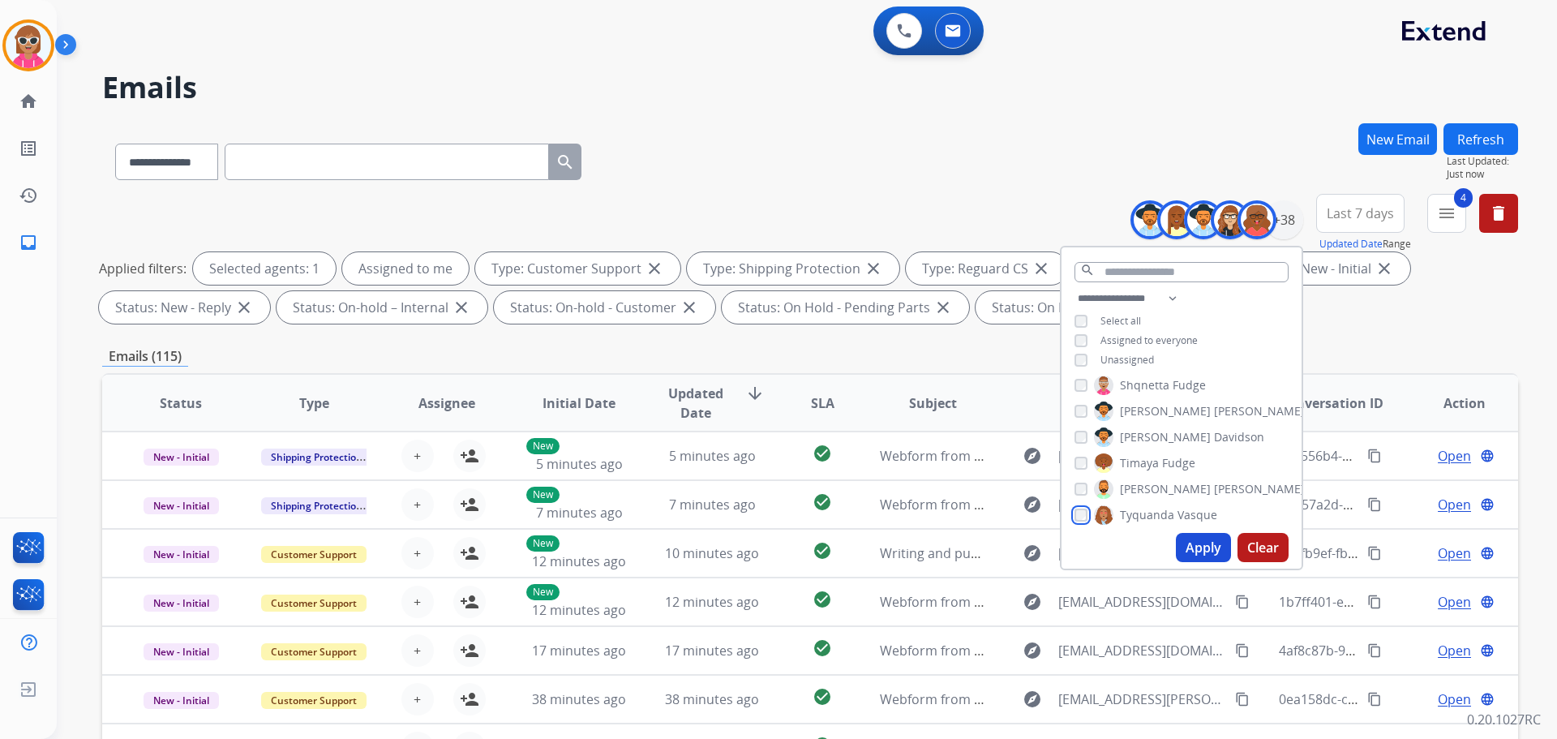
scroll to position [815, 0]
click at [1157, 461] on span "King" at bounding box center [1165, 460] width 24 height 16
drag, startPoint x: 1149, startPoint y: 482, endPoint x: 1146, endPoint y: 499, distance: 17.3
click at [1149, 485] on span "[GEOGRAPHIC_DATA]" at bounding box center [1177, 486] width 114 height 16
click at [1143, 505] on span "[PERSON_NAME]" at bounding box center [1165, 512] width 91 height 16
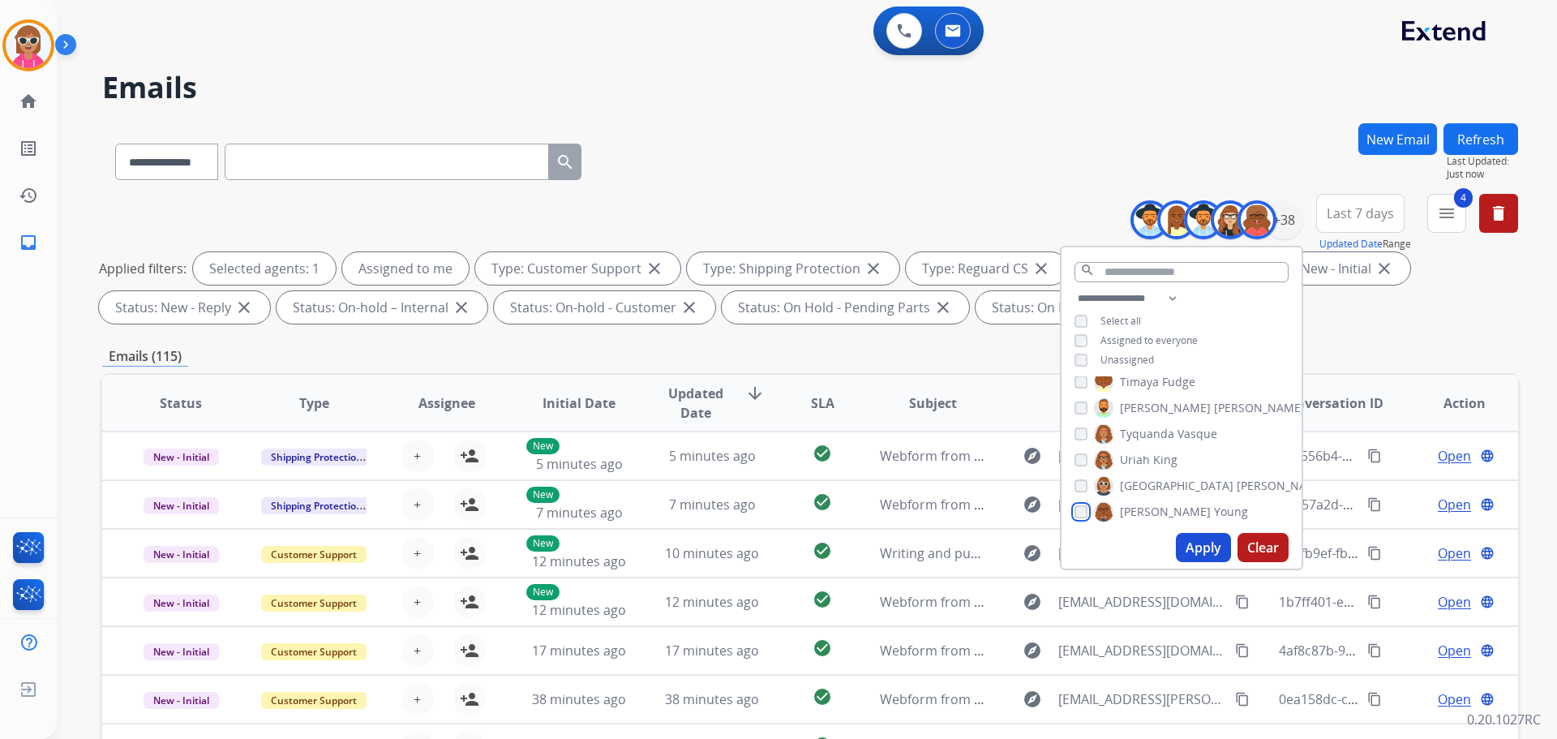
scroll to position [847, 0]
click at [1165, 496] on div "[PERSON_NAME] [PERSON_NAME] [PERSON_NAME] [PERSON_NAME] [PERSON_NAME] [PERSON_N…" at bounding box center [1182, 451] width 240 height 150
click at [1155, 511] on span "[PERSON_NAME]" at bounding box center [1165, 505] width 91 height 16
drag, startPoint x: 1150, startPoint y: 500, endPoint x: 1163, endPoint y: 522, distance: 25.5
click at [1151, 500] on span "[PERSON_NAME]" at bounding box center [1165, 505] width 91 height 16
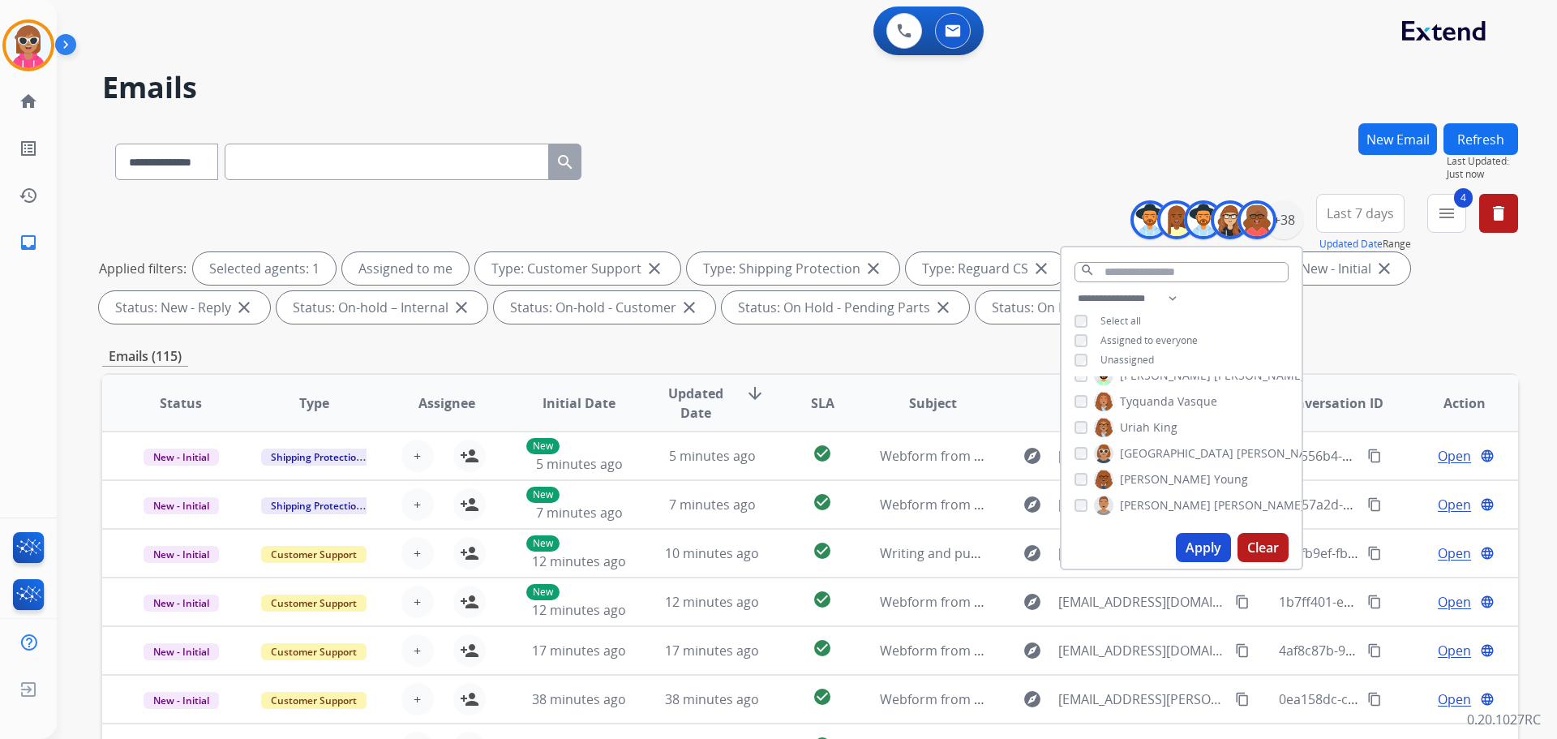
click at [1088, 505] on div "[PERSON_NAME]" at bounding box center [1190, 505] width 230 height 19
click at [1085, 507] on div "[PERSON_NAME]" at bounding box center [1190, 505] width 230 height 19
click at [1087, 508] on div "[PERSON_NAME]" at bounding box center [1190, 505] width 230 height 19
click at [1208, 547] on button "Apply" at bounding box center [1203, 547] width 55 height 29
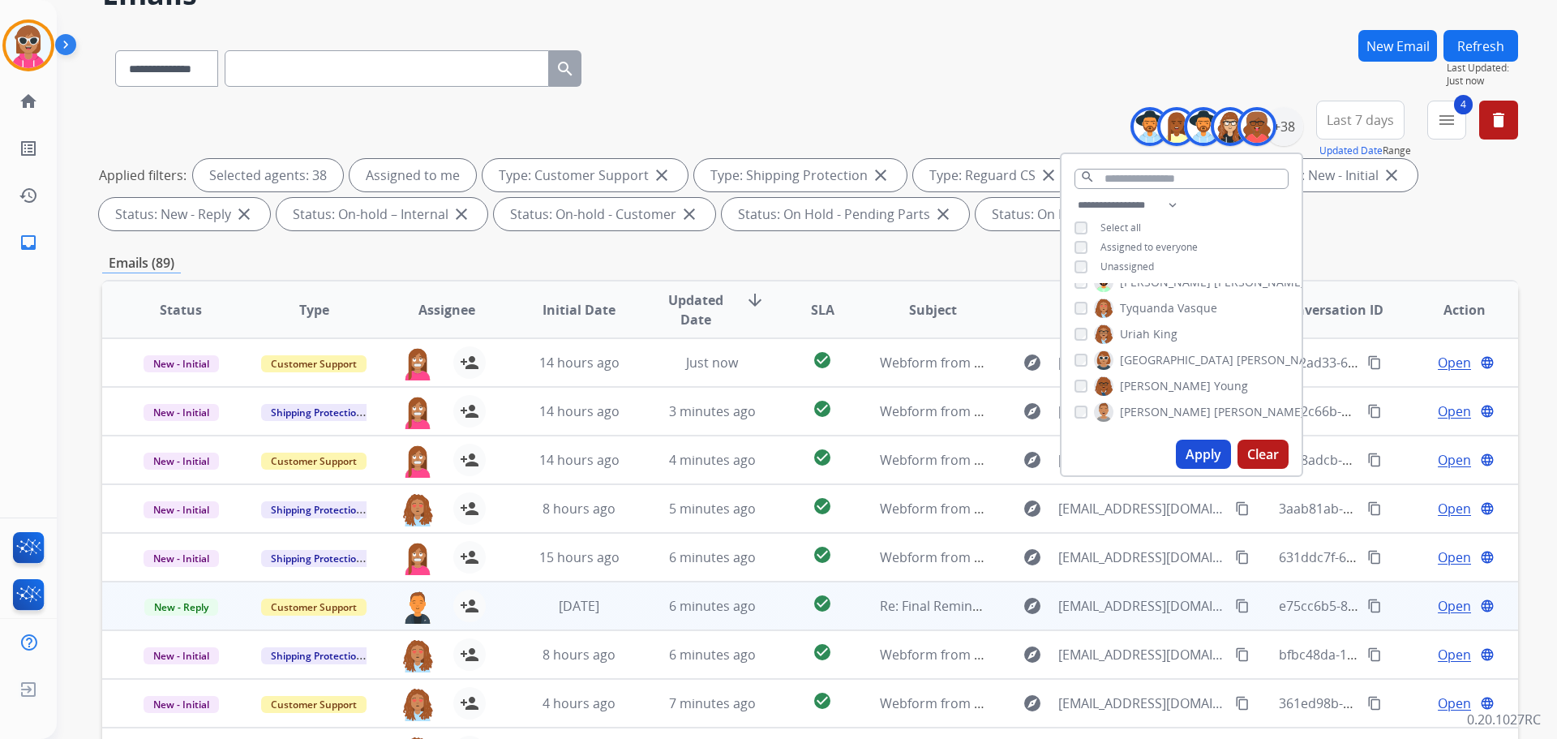
scroll to position [262, 0]
